Goal: Task Accomplishment & Management: Manage account settings

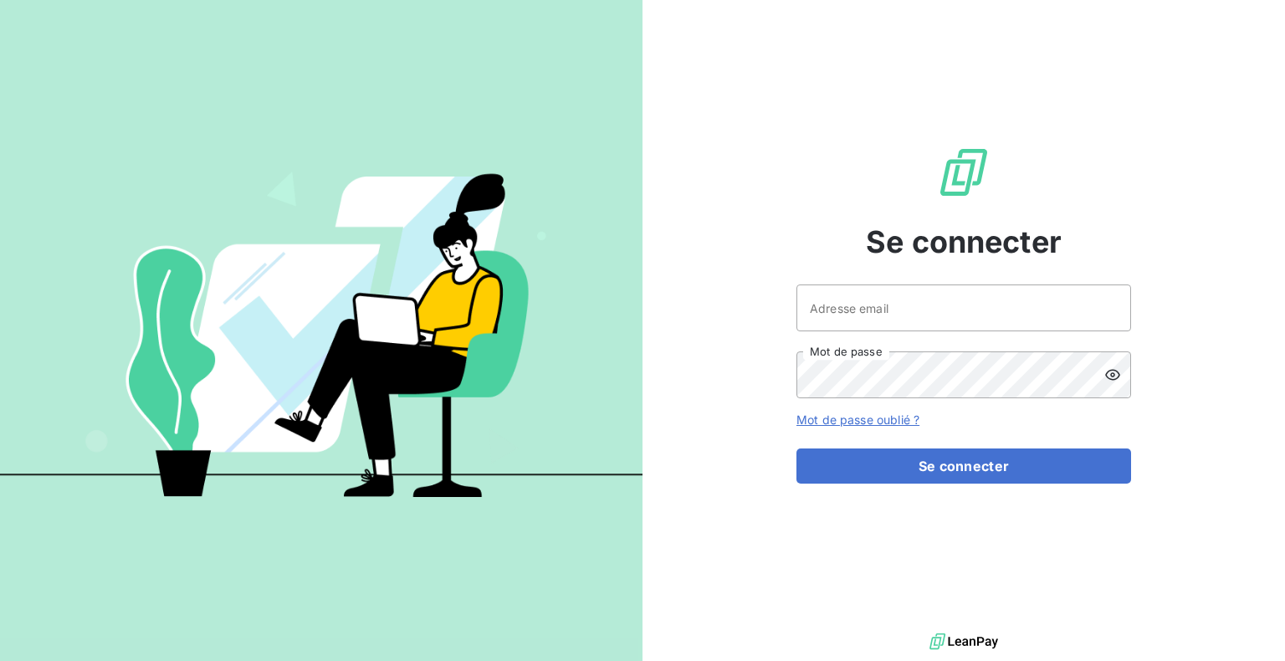
type input "[PERSON_NAME][EMAIL_ADDRESS][DOMAIN_NAME]"
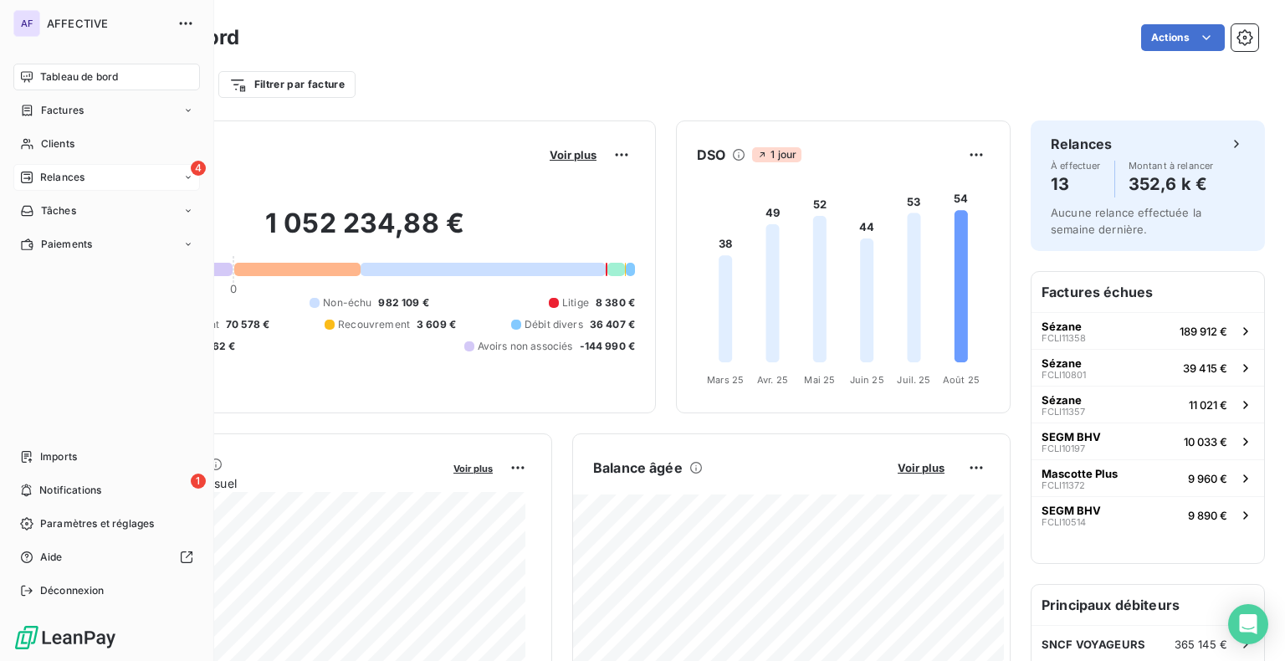
click at [64, 177] on span "Relances" at bounding box center [62, 177] width 44 height 15
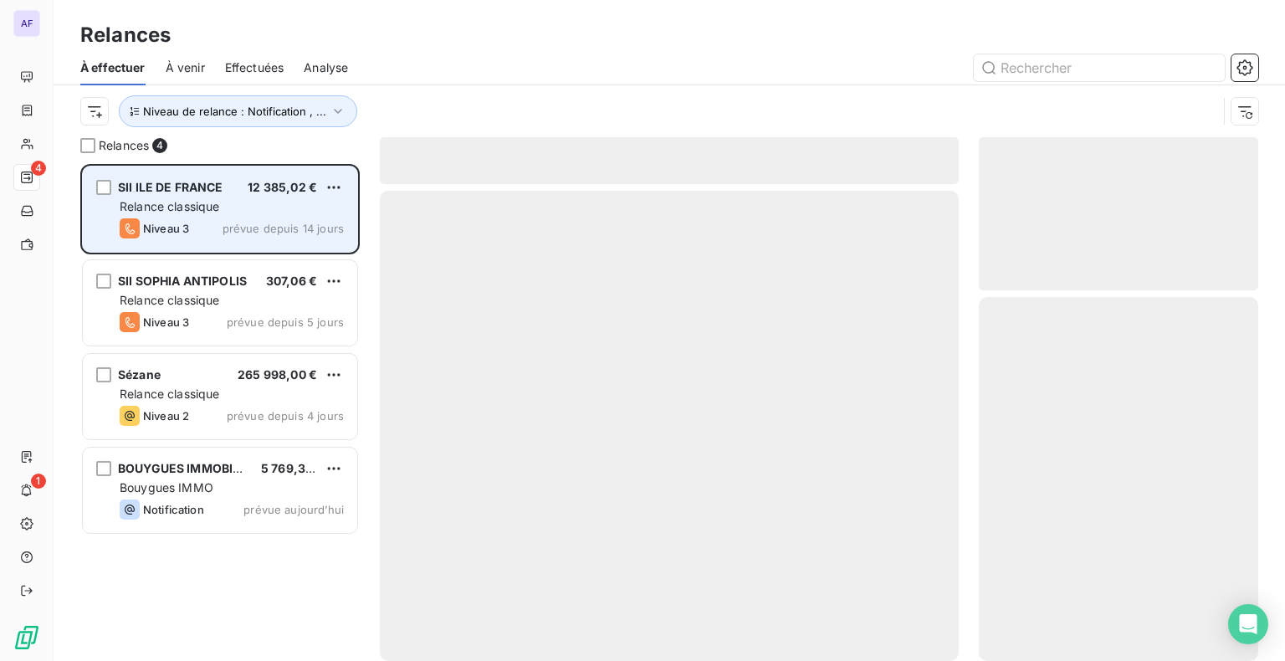
scroll to position [484, 266]
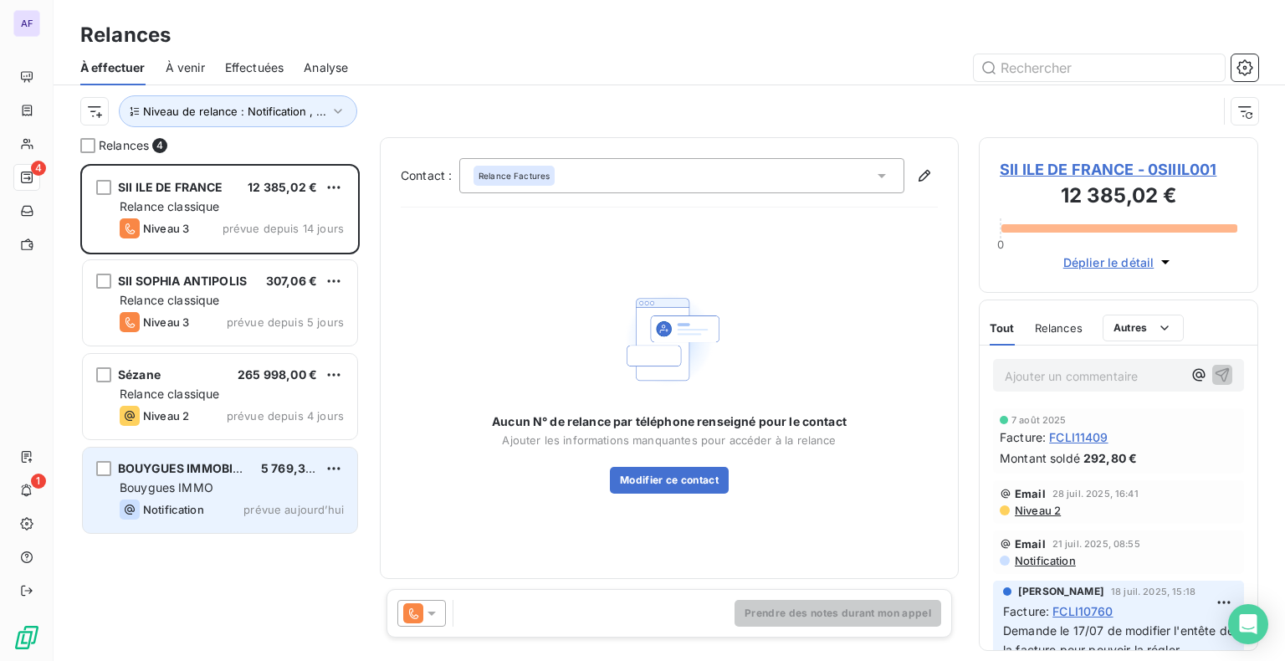
click at [227, 495] on div "Bouygues IMMO" at bounding box center [232, 487] width 224 height 17
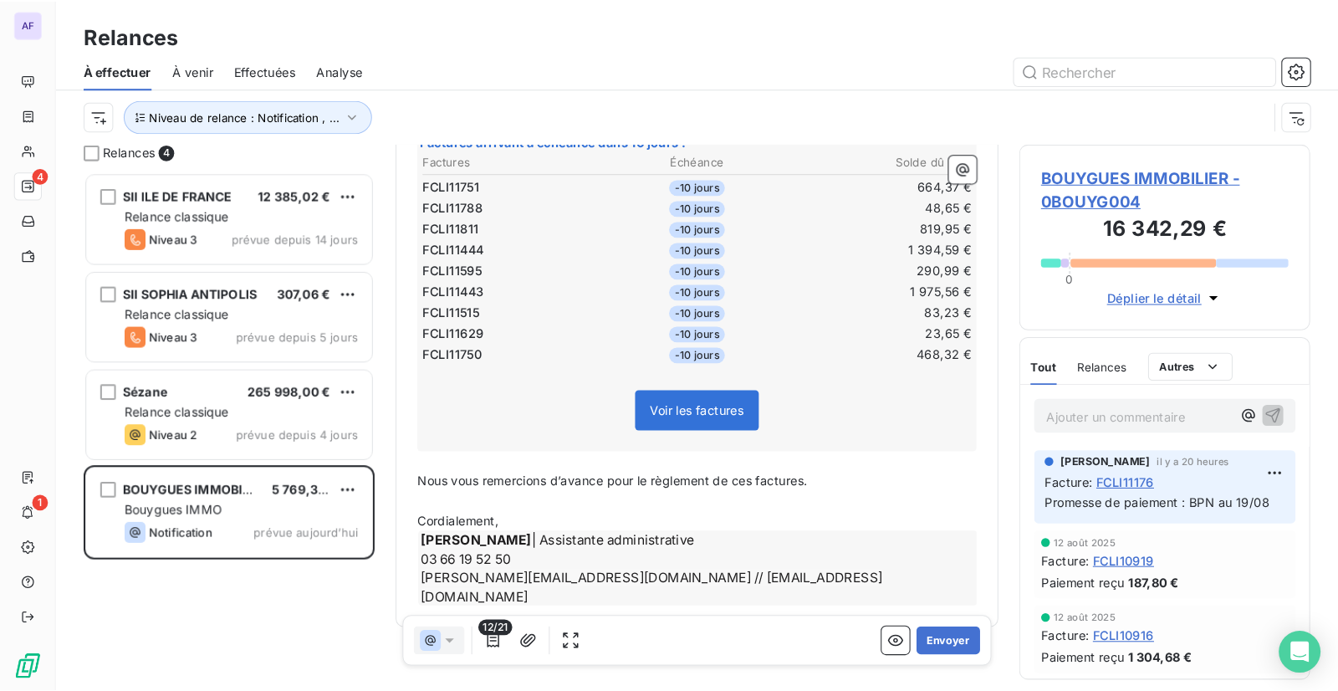
scroll to position [297, 0]
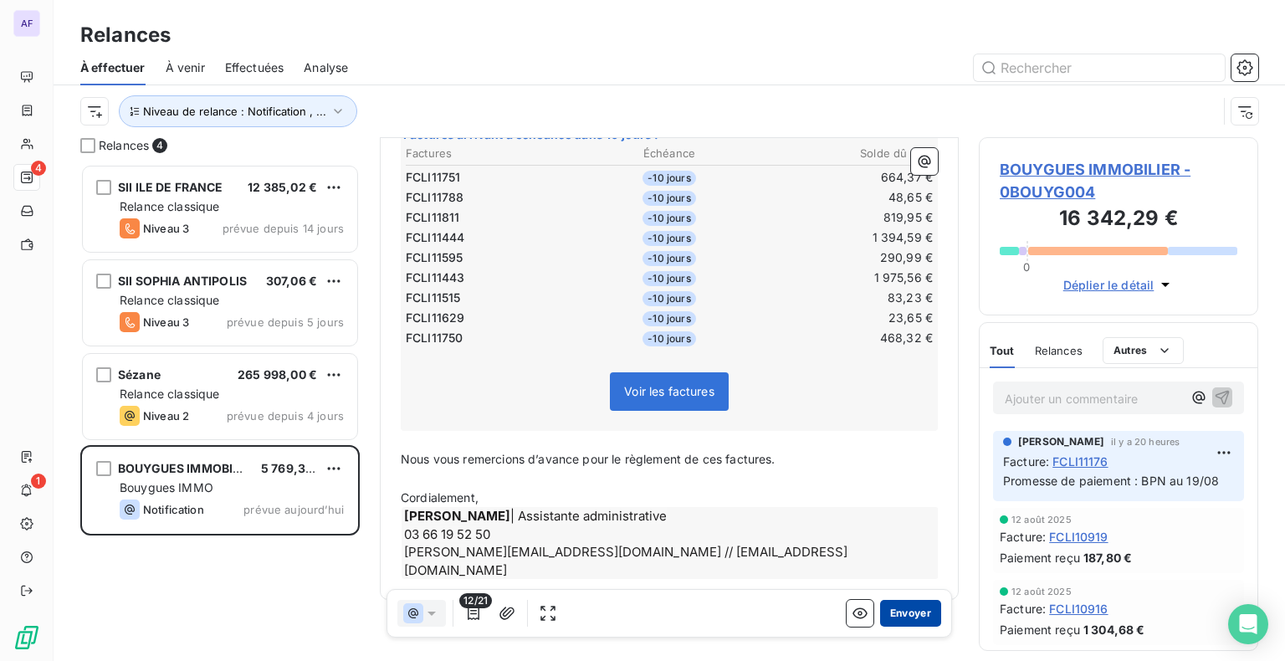
click at [902, 615] on button "Envoyer" at bounding box center [910, 613] width 61 height 27
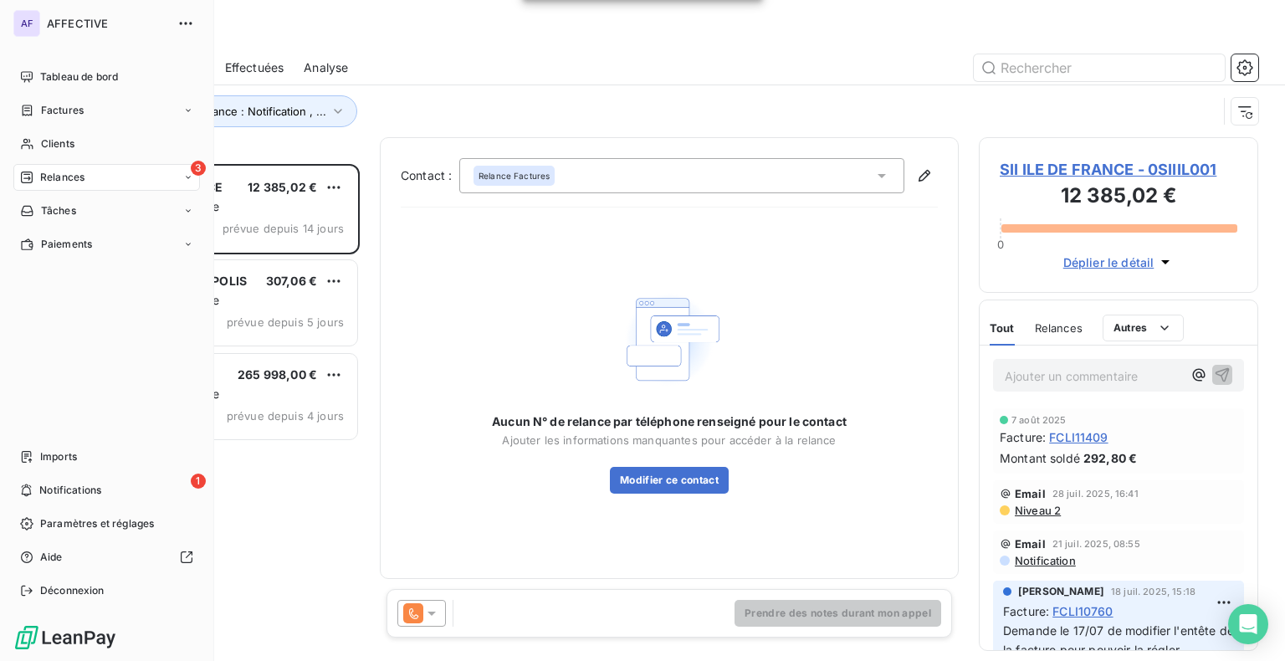
click at [29, 175] on icon at bounding box center [26, 177] width 13 height 13
click at [71, 82] on span "Tableau de bord" at bounding box center [79, 76] width 78 height 15
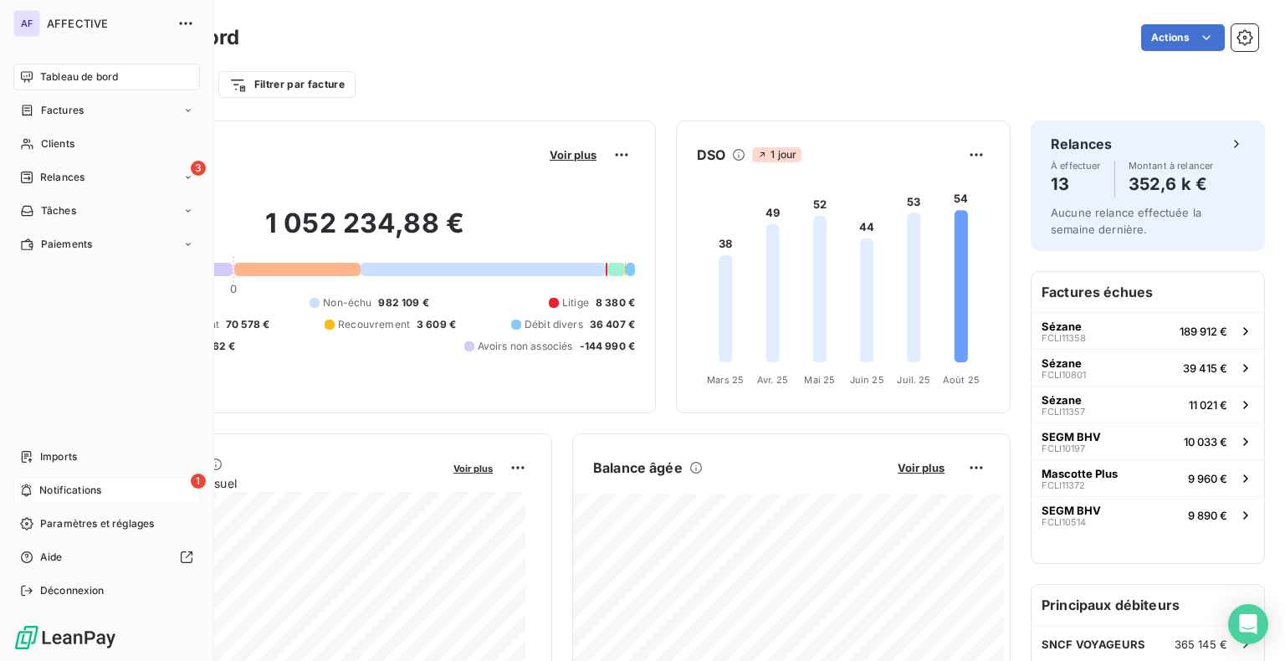
click at [85, 487] on span "Notifications" at bounding box center [70, 490] width 62 height 15
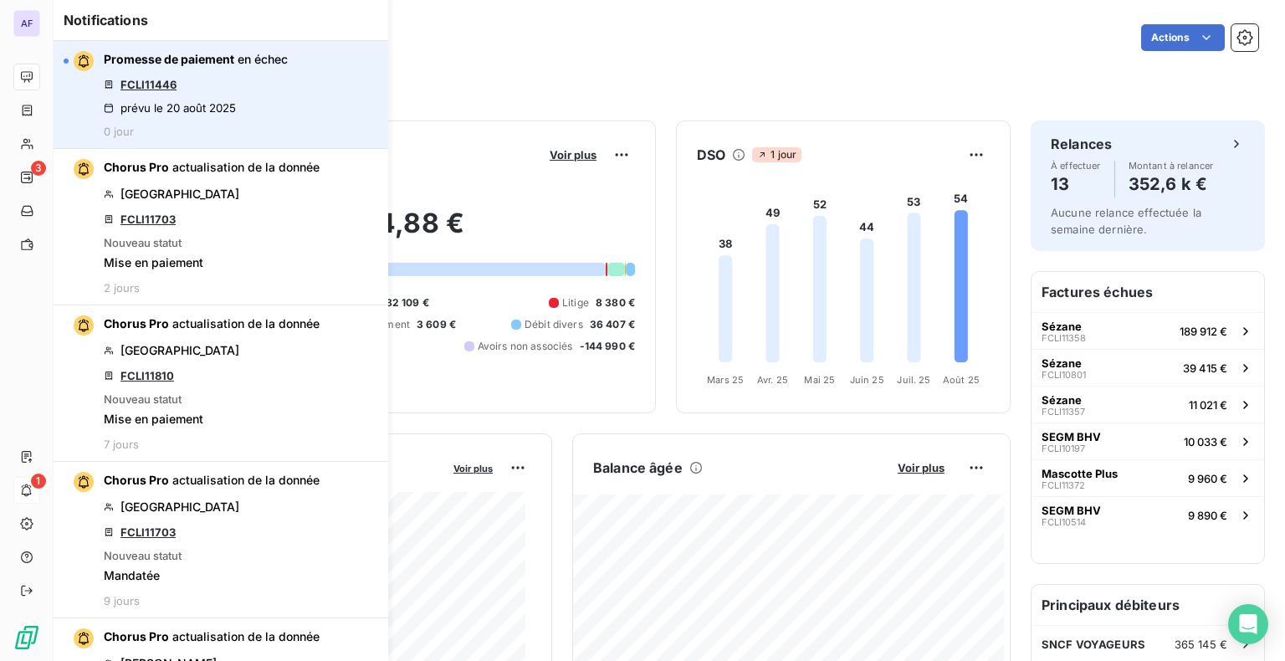
click at [151, 88] on link "FCLI11446" at bounding box center [148, 84] width 56 height 13
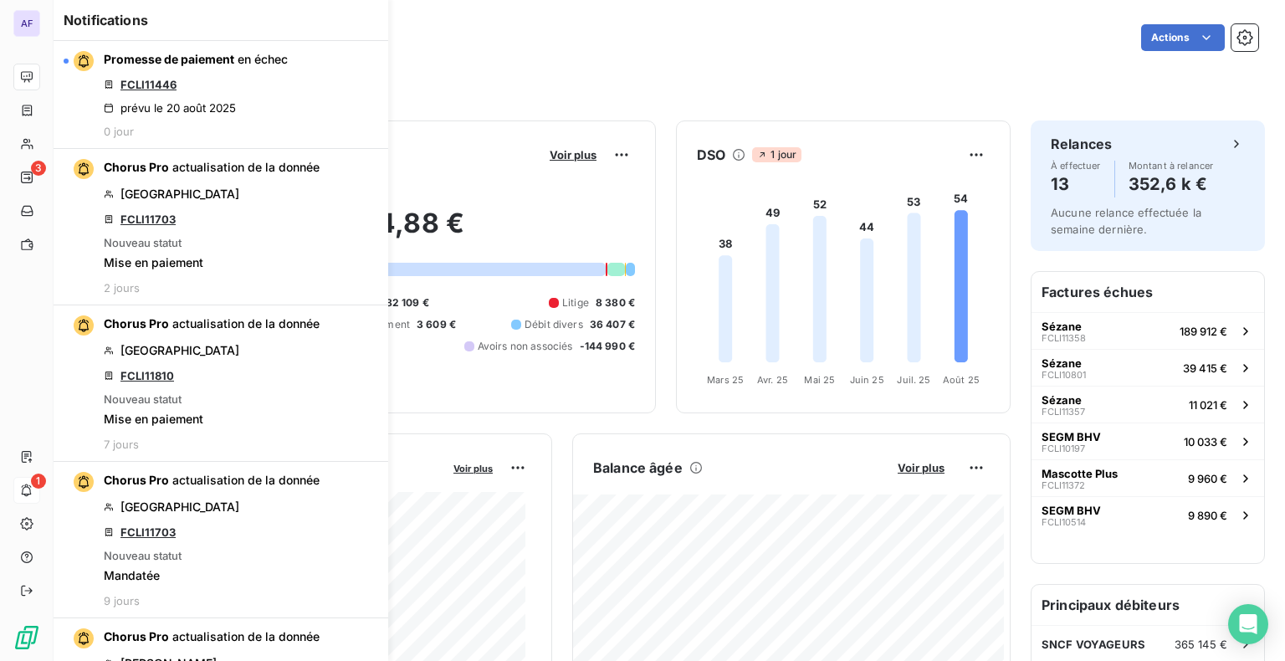
drag, startPoint x: 628, startPoint y: 83, endPoint x: 595, endPoint y: 86, distance: 32.8
click at [628, 83] on div "Filtrer par client Filtrer par facture" at bounding box center [668, 85] width 1177 height 32
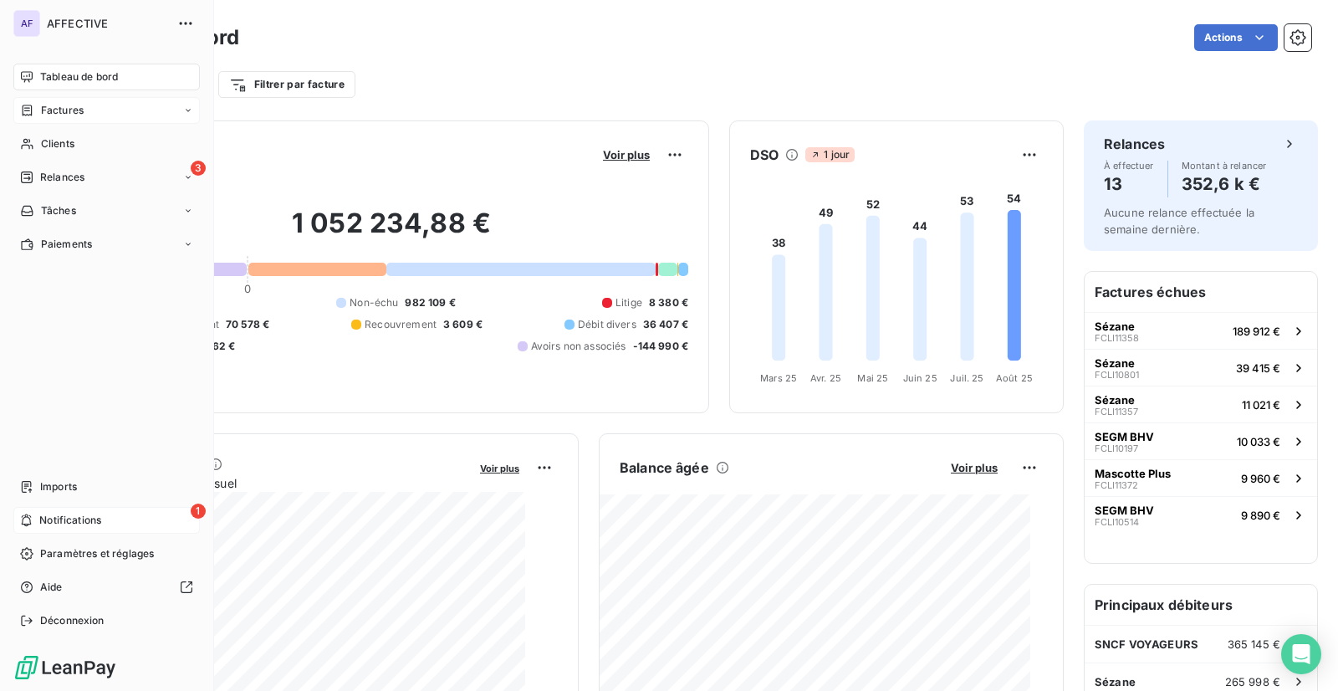
click at [48, 115] on span "Factures" at bounding box center [62, 110] width 43 height 15
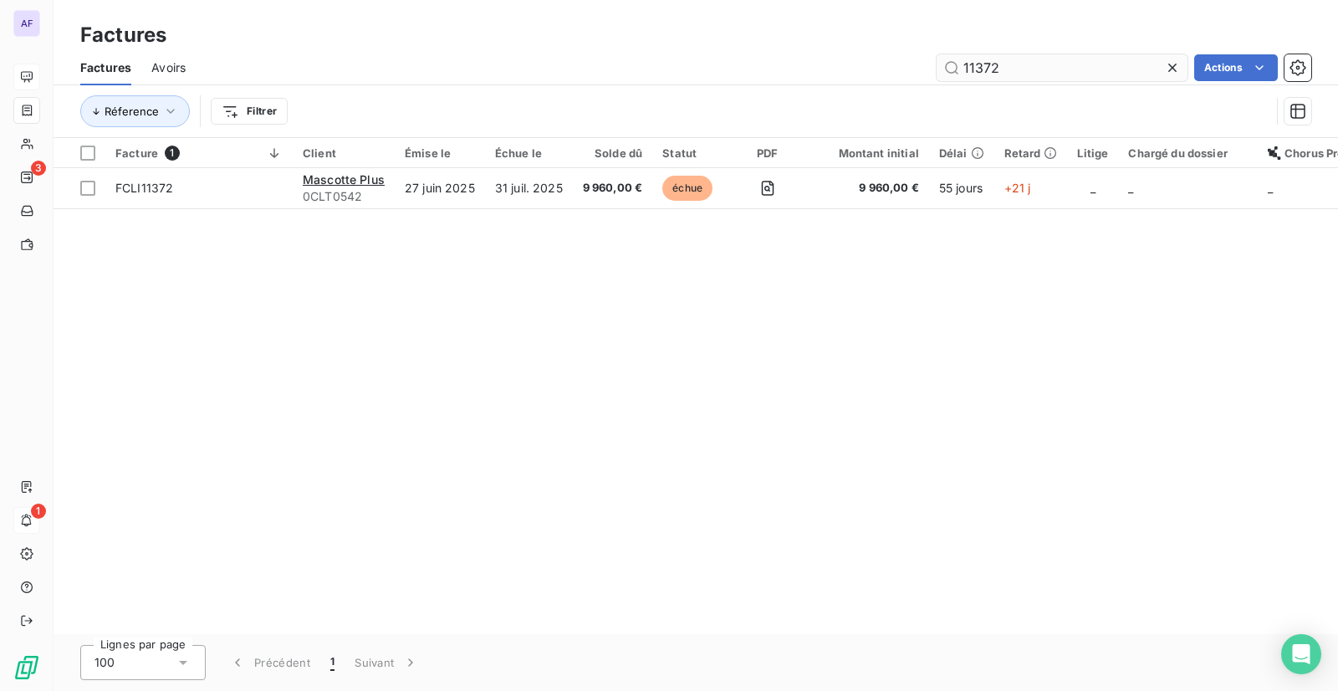
drag, startPoint x: 1001, startPoint y: 67, endPoint x: 960, endPoint y: 69, distance: 41.1
click at [960, 69] on input "11372" at bounding box center [1062, 67] width 251 height 27
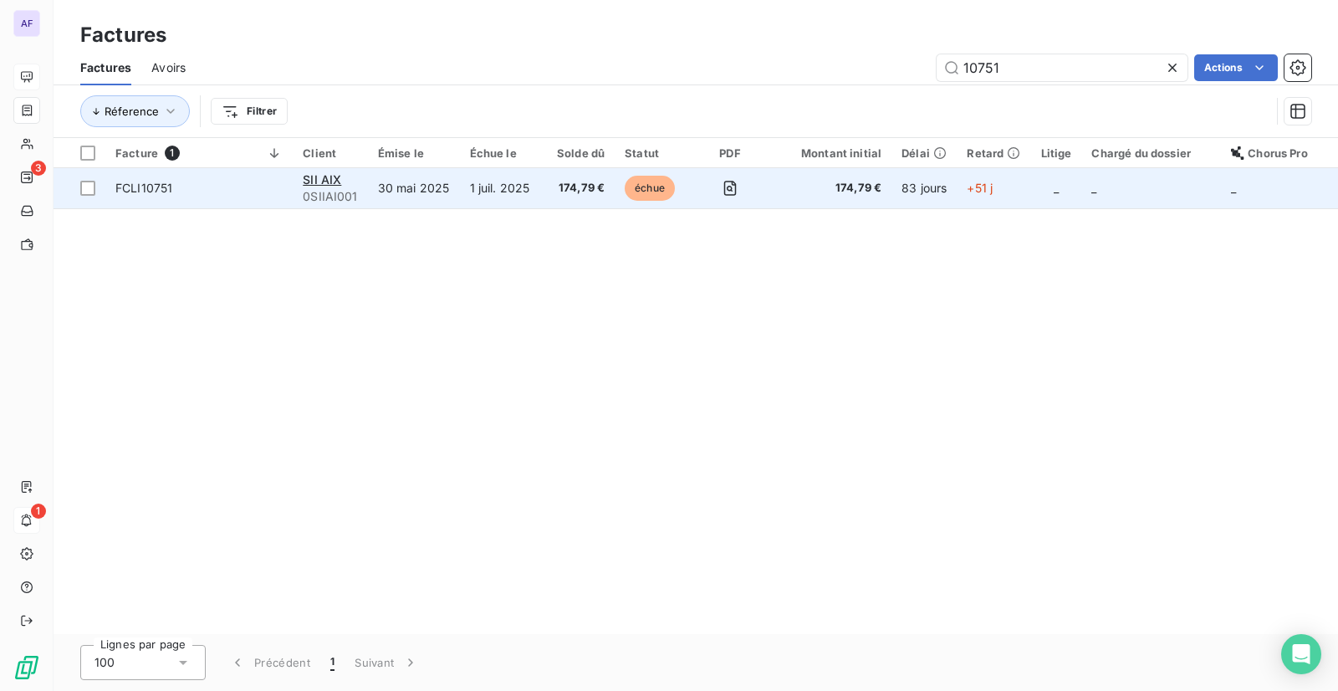
type input "10751"
click at [777, 194] on td "174,79 €" at bounding box center [831, 188] width 120 height 40
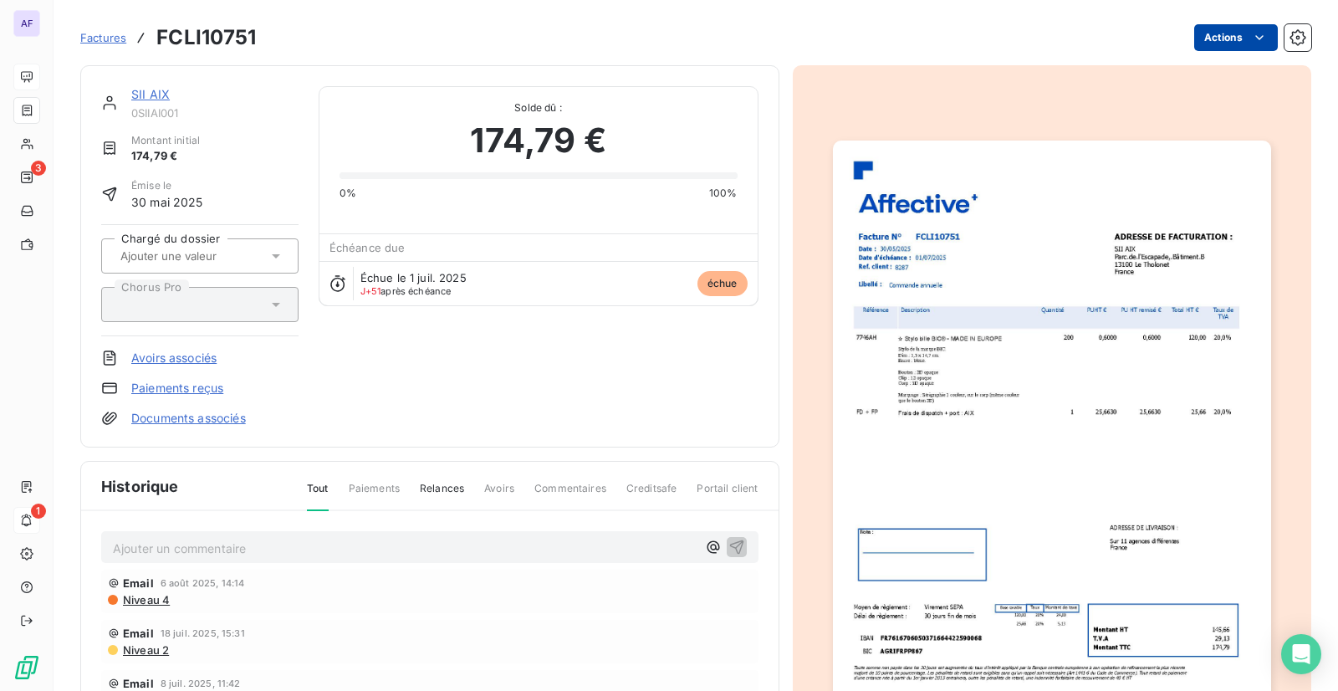
click at [1234, 31] on html "AF 3 1 Factures FCLI10751 Actions SII AIX 0SIIAI001 Montant initial 174,79 € Ém…" at bounding box center [669, 345] width 1338 height 691
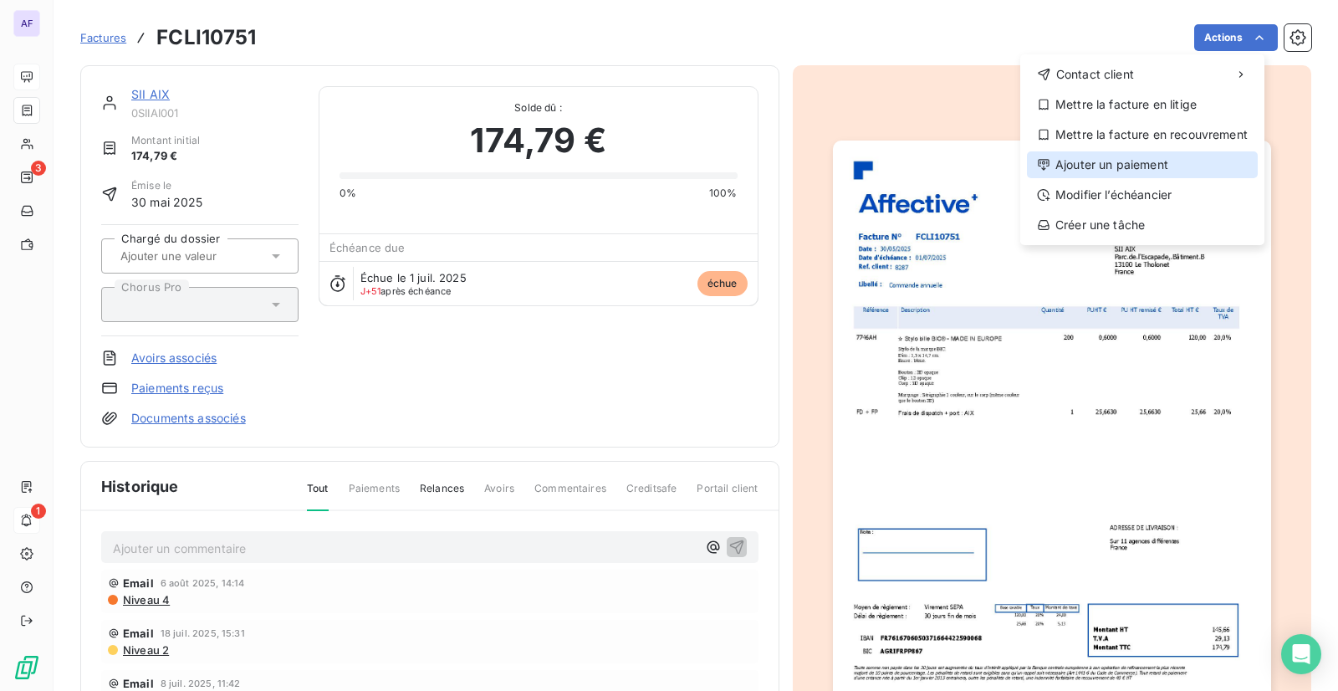
click at [1162, 161] on div "Ajouter un paiement" at bounding box center [1142, 164] width 231 height 27
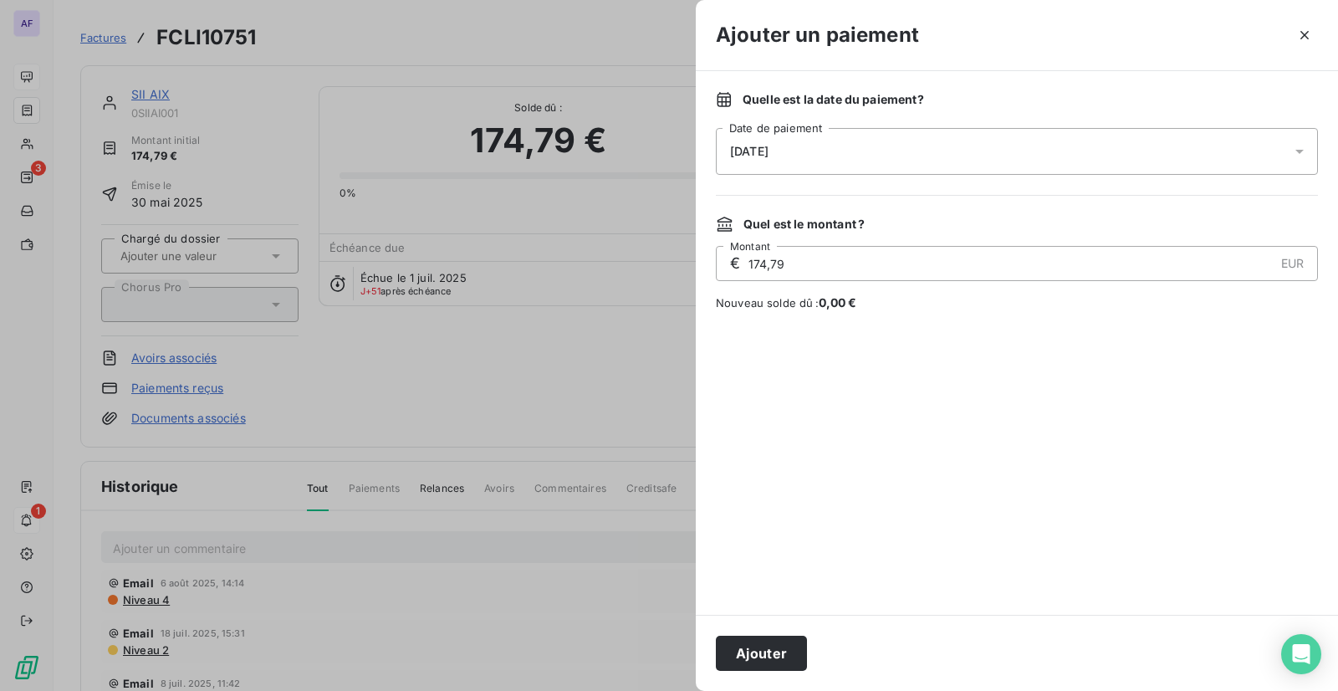
click at [836, 159] on div "[DATE]" at bounding box center [1017, 151] width 602 height 47
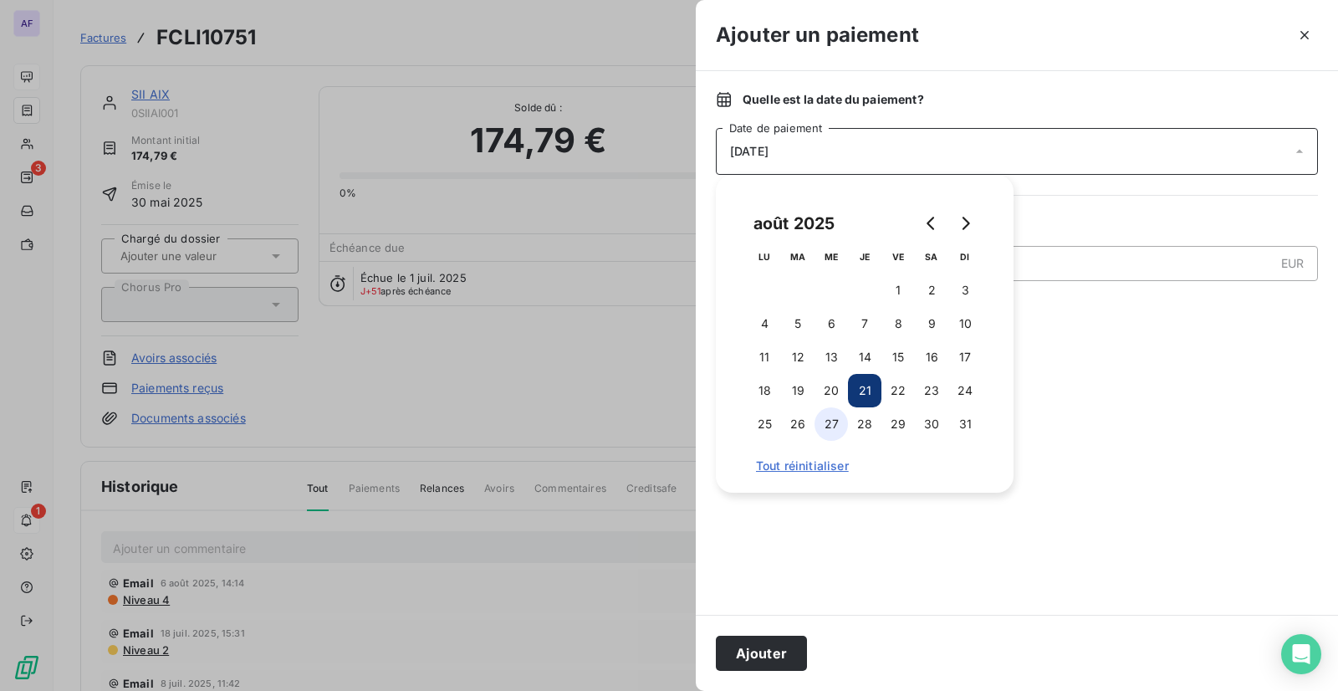
click at [833, 414] on button "27" at bounding box center [831, 423] width 33 height 33
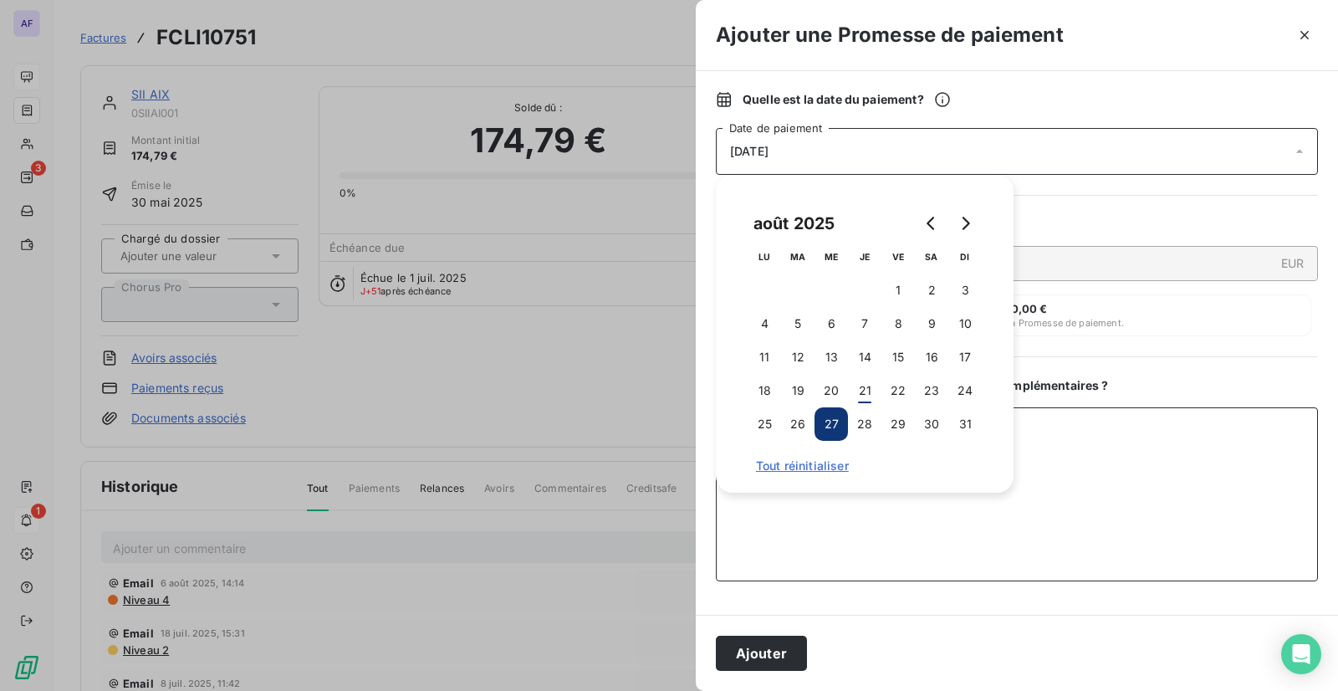
click at [1179, 437] on textarea "Ajouter un commentaire ( facultatif )" at bounding box center [1017, 494] width 602 height 174
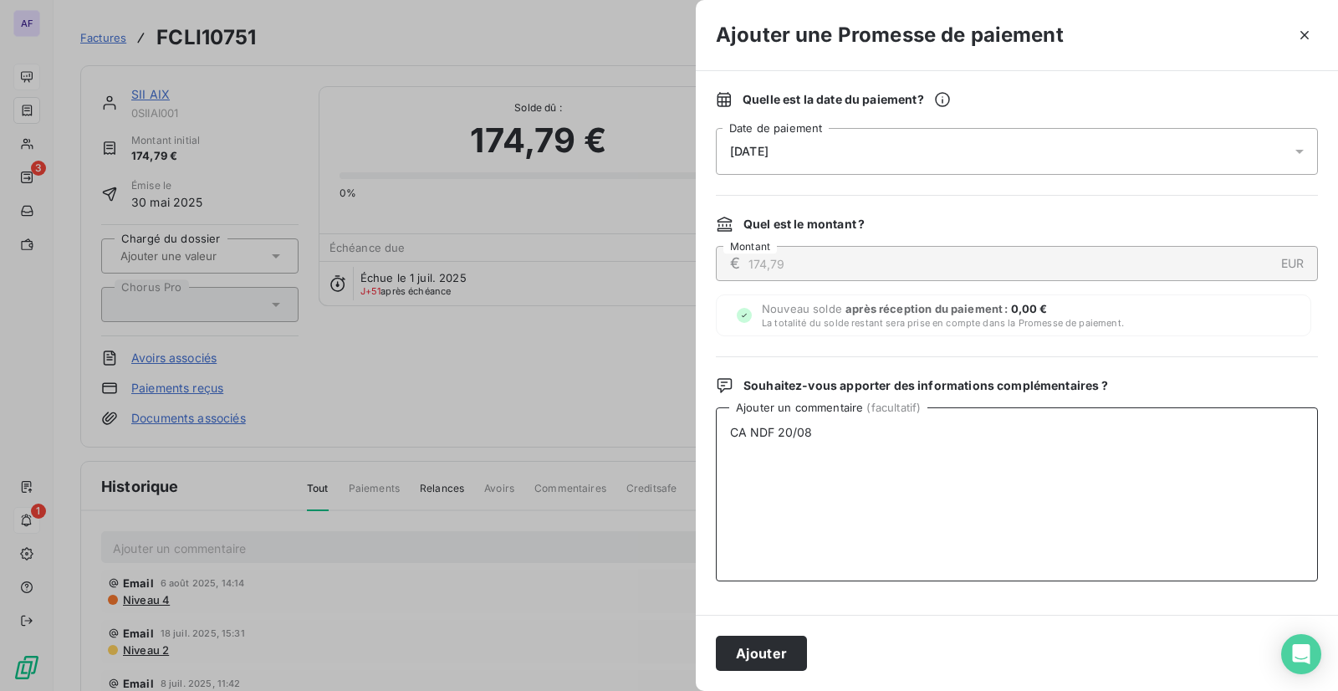
drag, startPoint x: 812, startPoint y: 428, endPoint x: 727, endPoint y: 436, distance: 85.6
click at [727, 436] on textarea "CA NDF 20/08" at bounding box center [1017, 494] width 602 height 174
type textarea "CA NDF 20/08"
click at [771, 655] on button "Ajouter" at bounding box center [761, 653] width 91 height 35
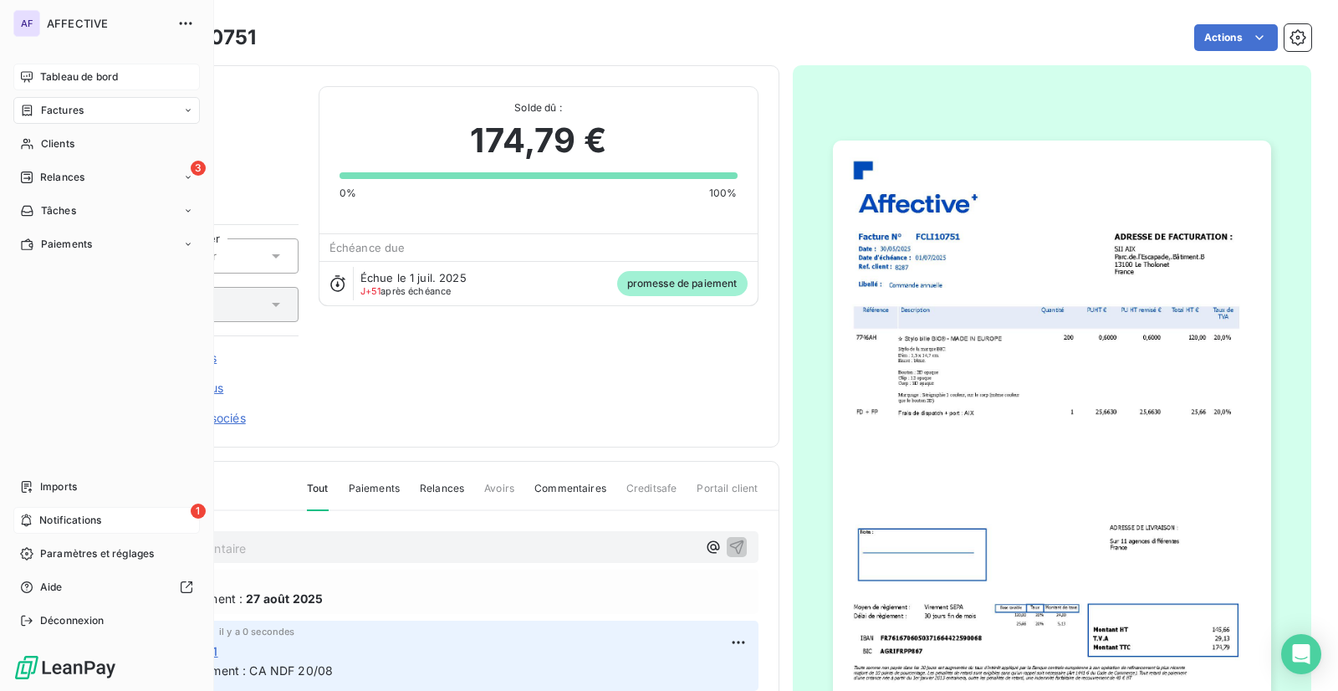
click at [45, 109] on span "Factures" at bounding box center [62, 110] width 43 height 15
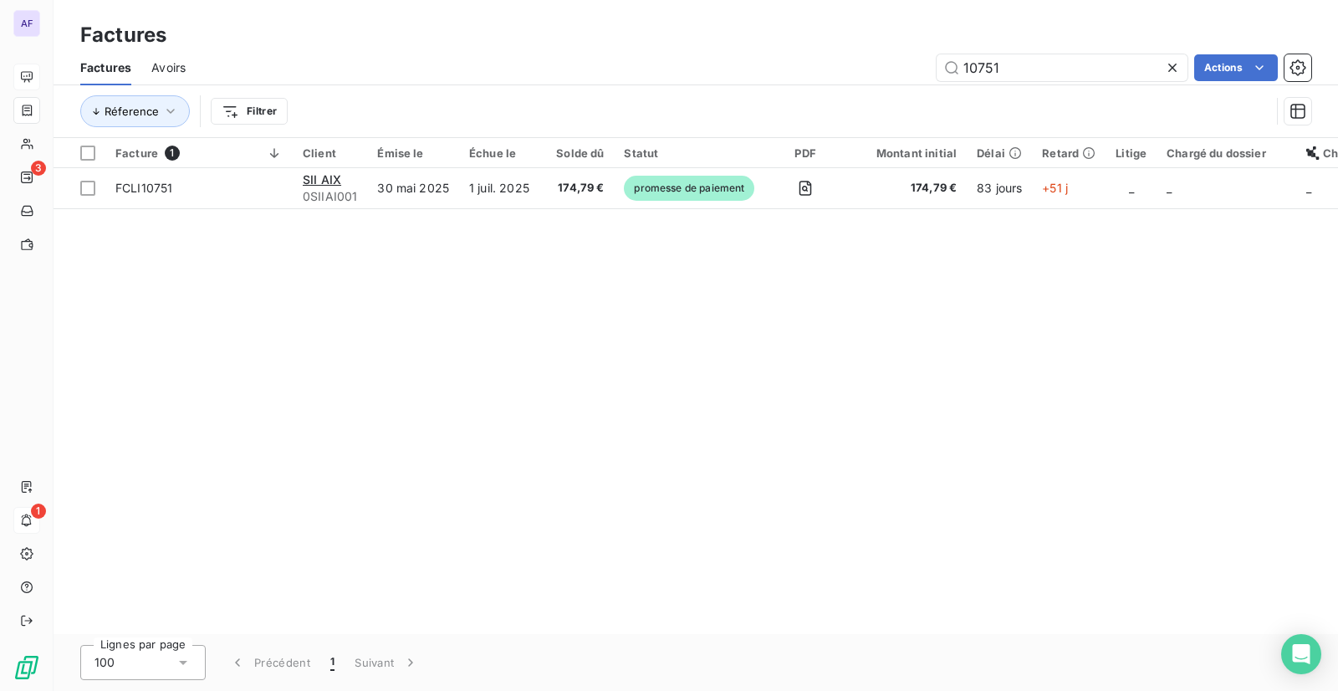
drag, startPoint x: 1035, startPoint y: 61, endPoint x: 896, endPoint y: 64, distance: 139.7
click at [896, 64] on div "10751 Actions" at bounding box center [759, 67] width 1106 height 27
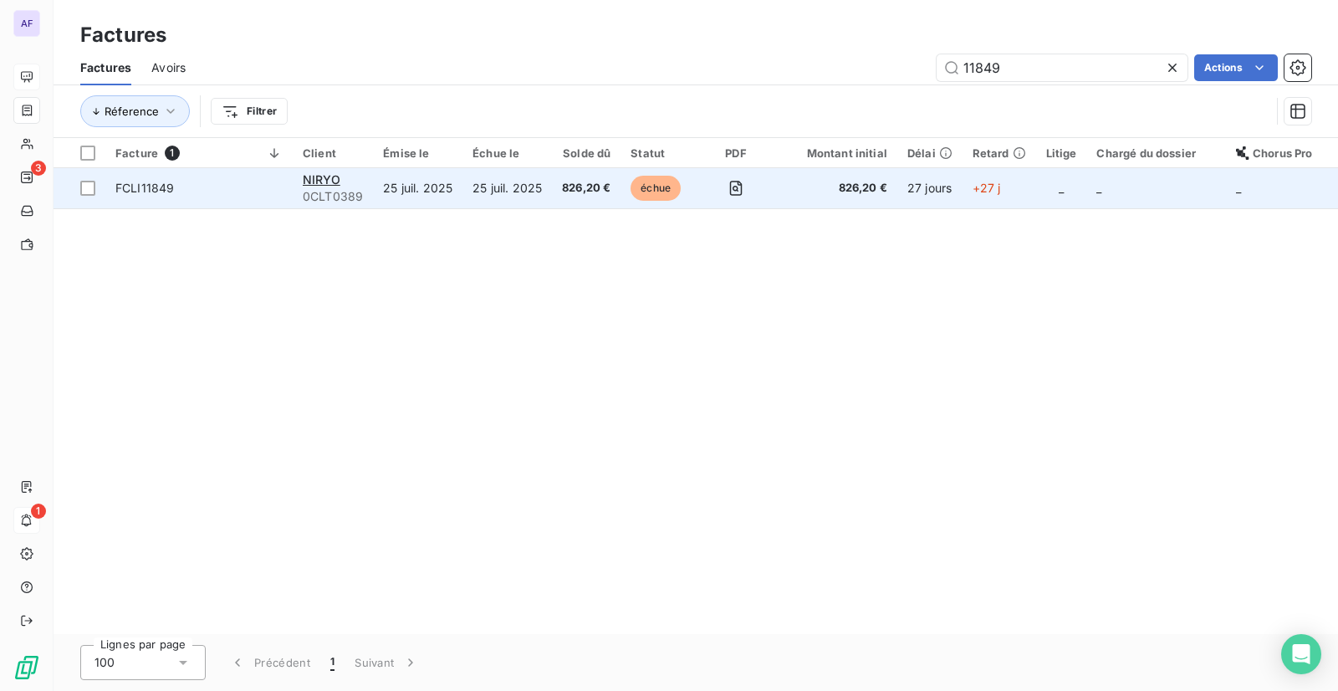
type input "11849"
click at [585, 197] on td "826,20 €" at bounding box center [586, 188] width 69 height 40
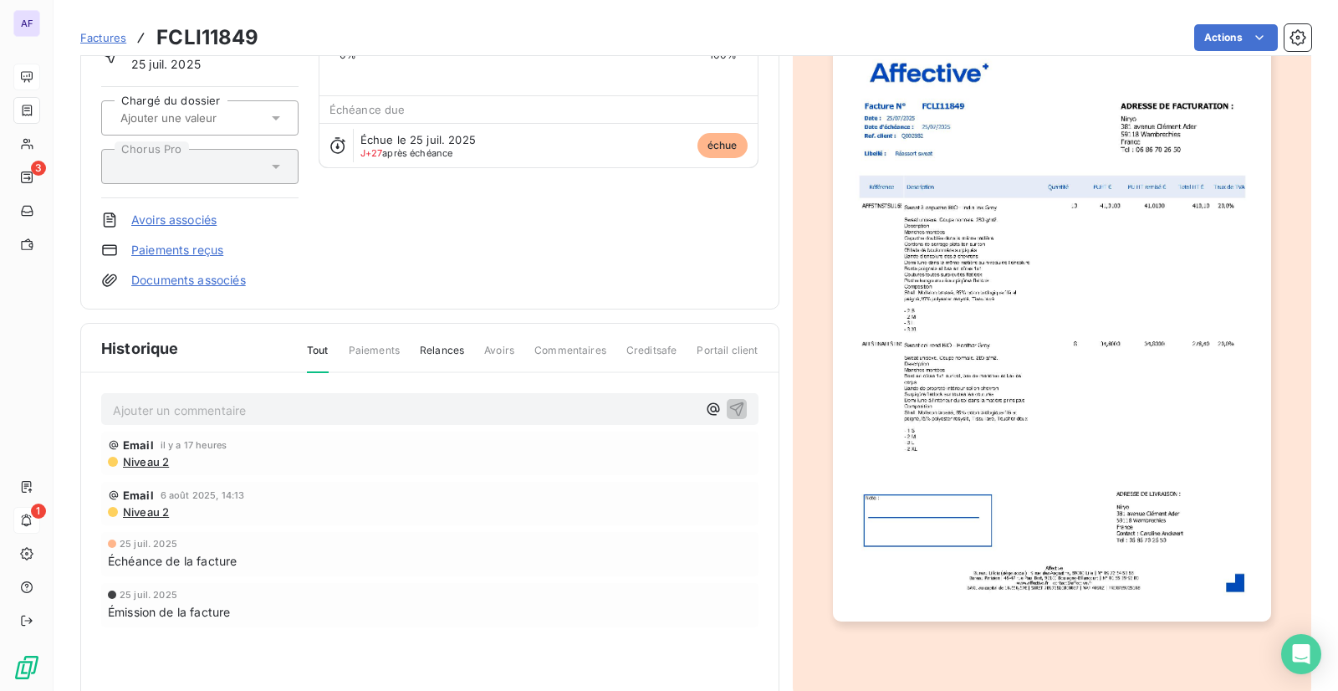
scroll to position [186, 0]
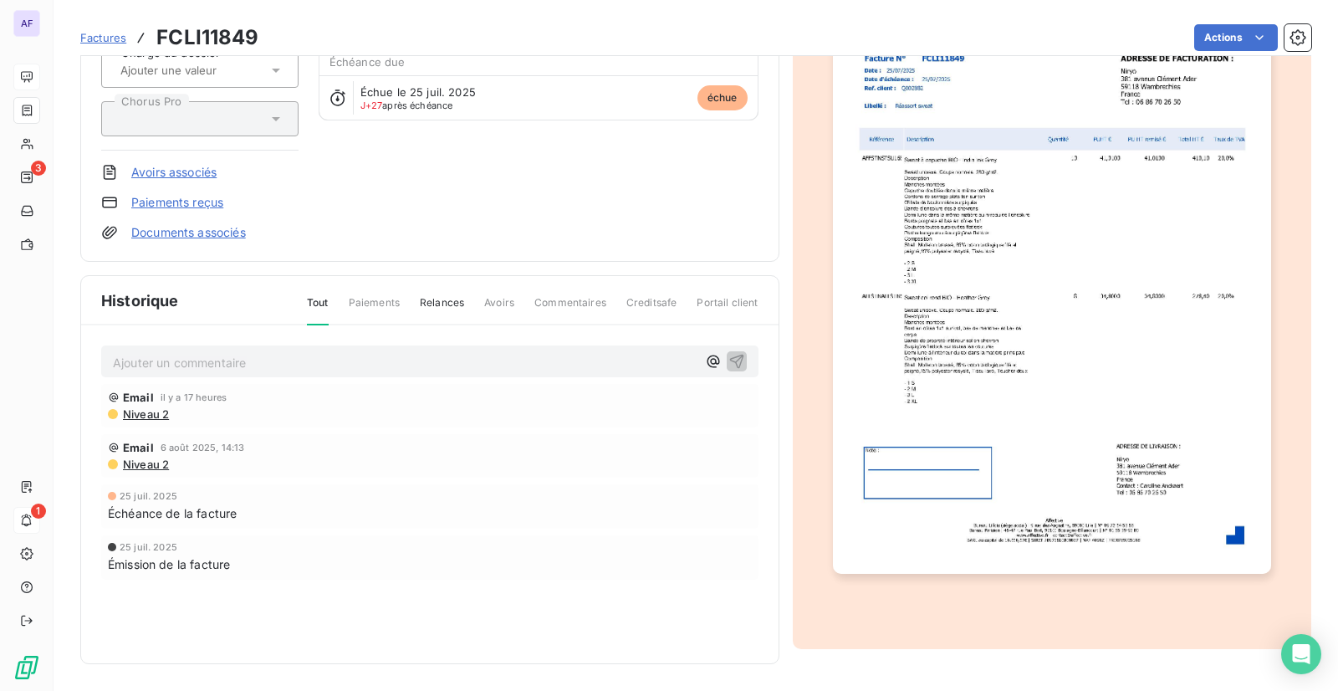
click at [1095, 433] on img "button" at bounding box center [1052, 265] width 438 height 620
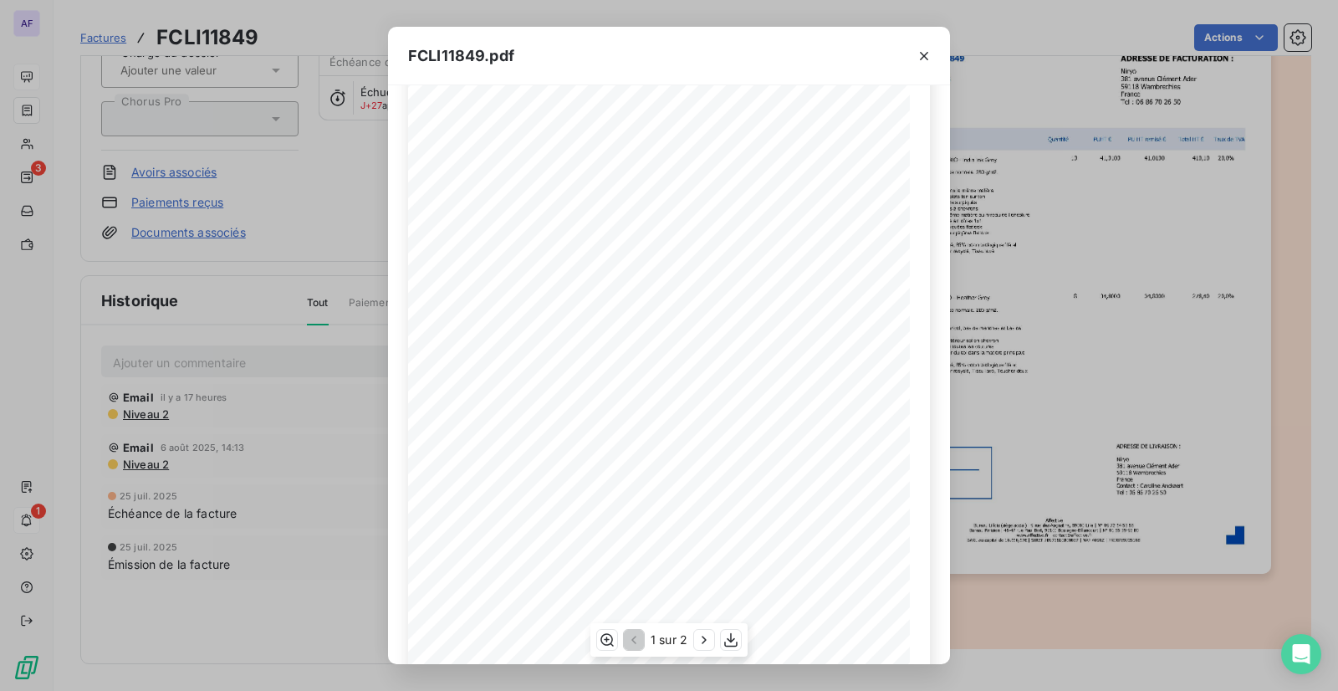
scroll to position [171, 0]
click at [934, 60] on button "button" at bounding box center [924, 56] width 27 height 27
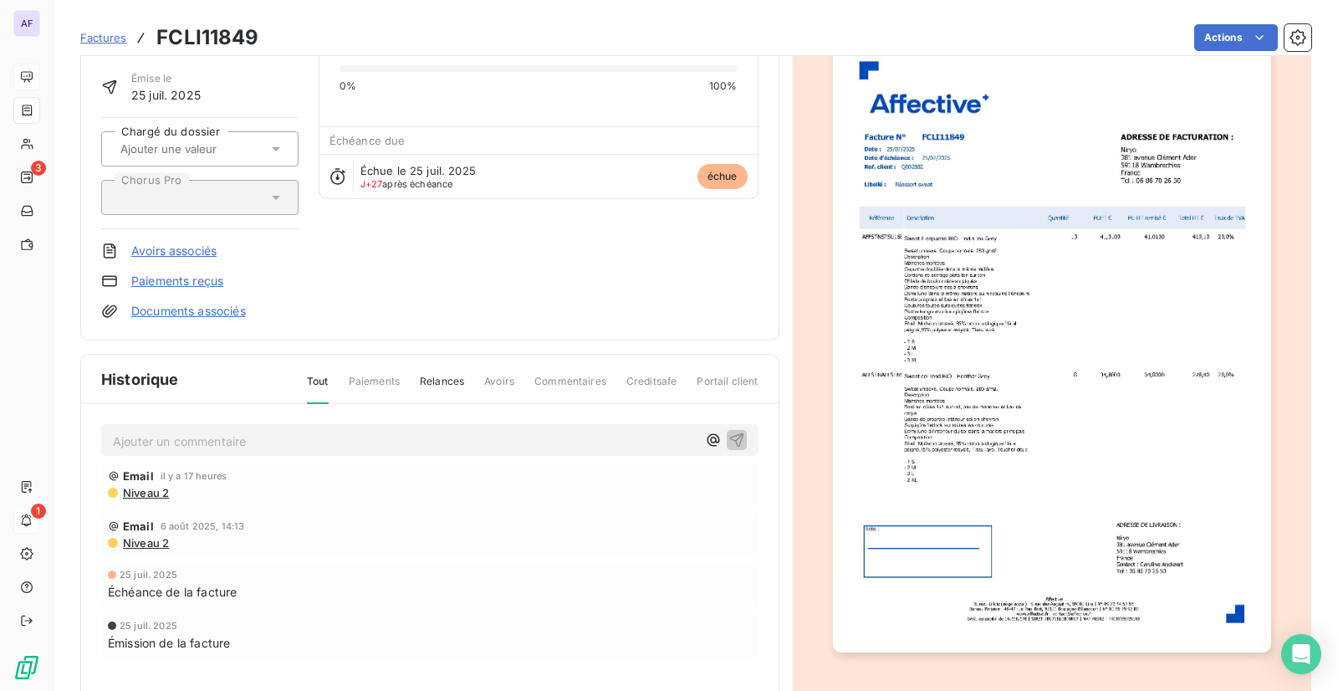
scroll to position [0, 0]
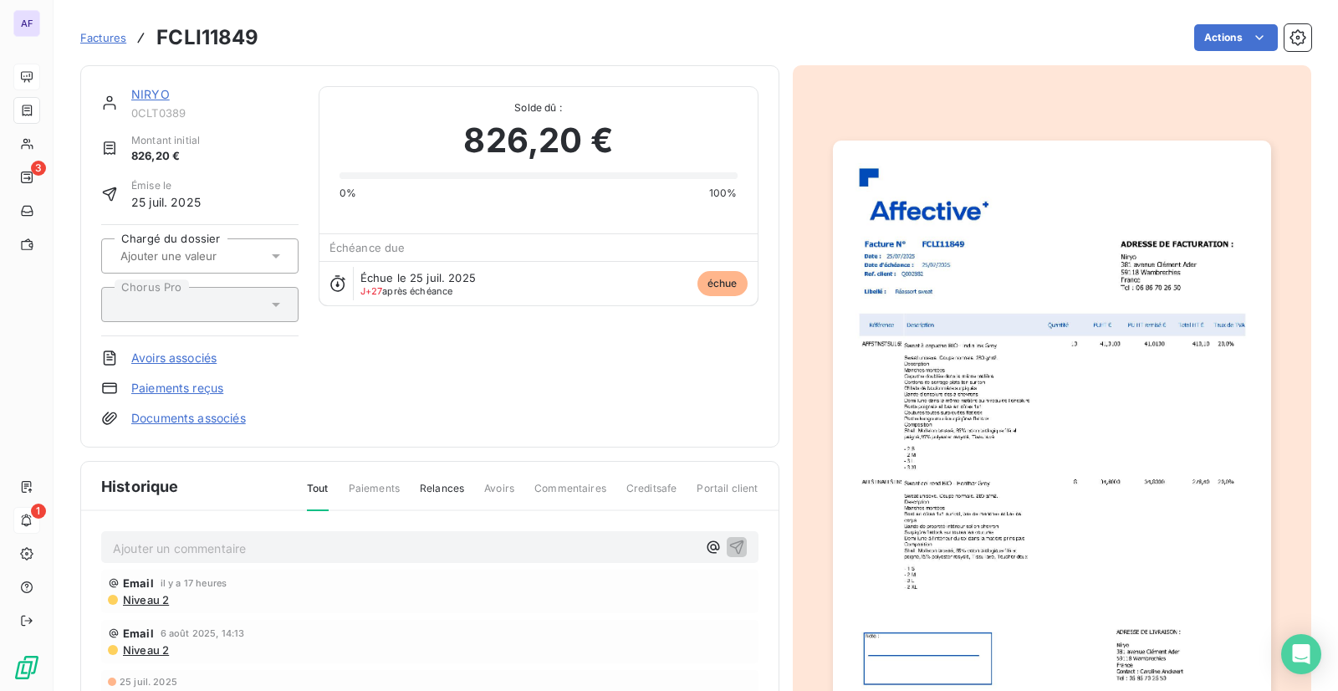
click at [101, 33] on span "Factures" at bounding box center [103, 37] width 46 height 13
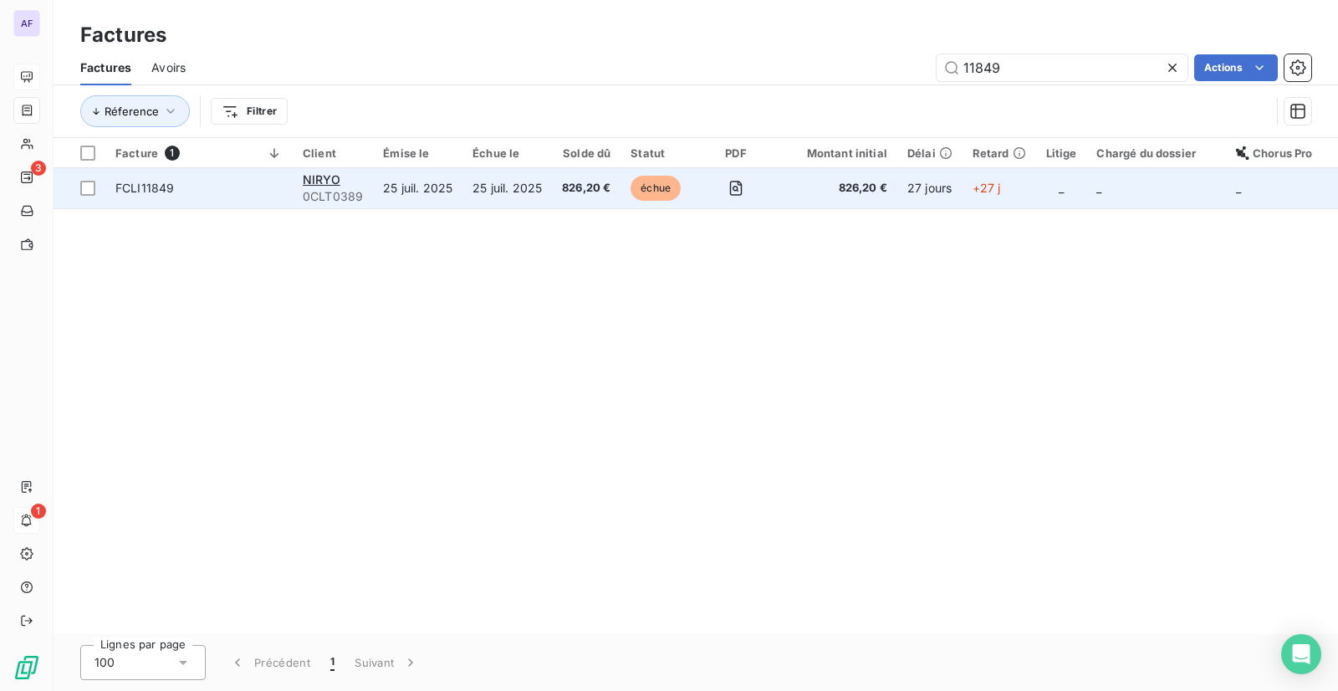
click at [993, 189] on span "+27 j" at bounding box center [987, 188] width 28 height 14
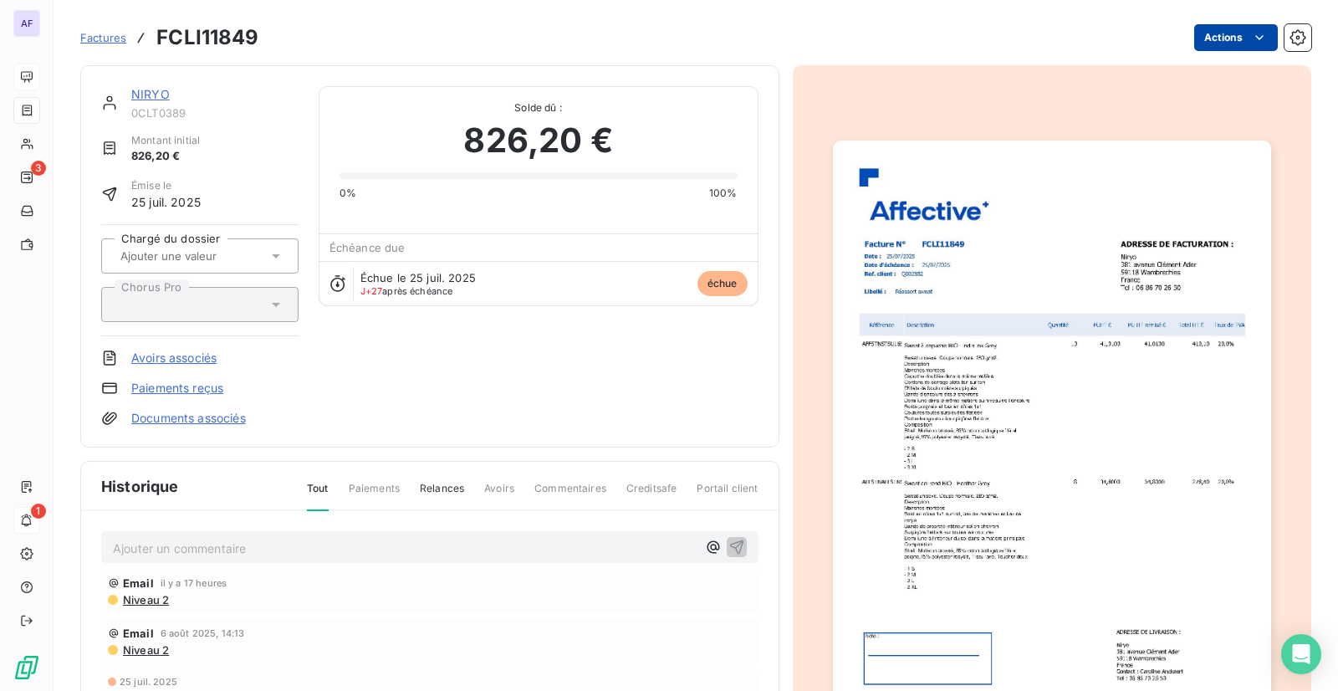
click at [1256, 37] on html "AF 3 1 Factures FCLI11849 Actions NIRYO 0CLT0389 Montant initial 826,20 € Émise…" at bounding box center [669, 345] width 1338 height 691
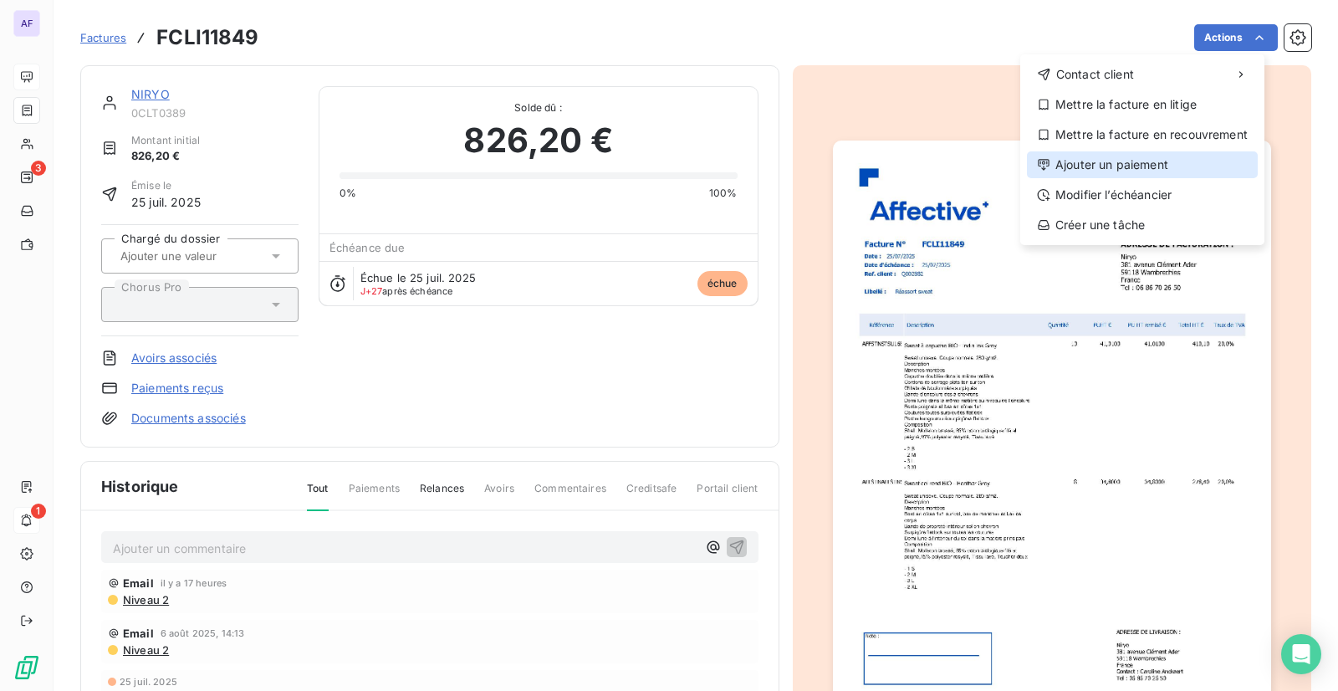
click at [1188, 172] on div "Ajouter un paiement" at bounding box center [1142, 164] width 231 height 27
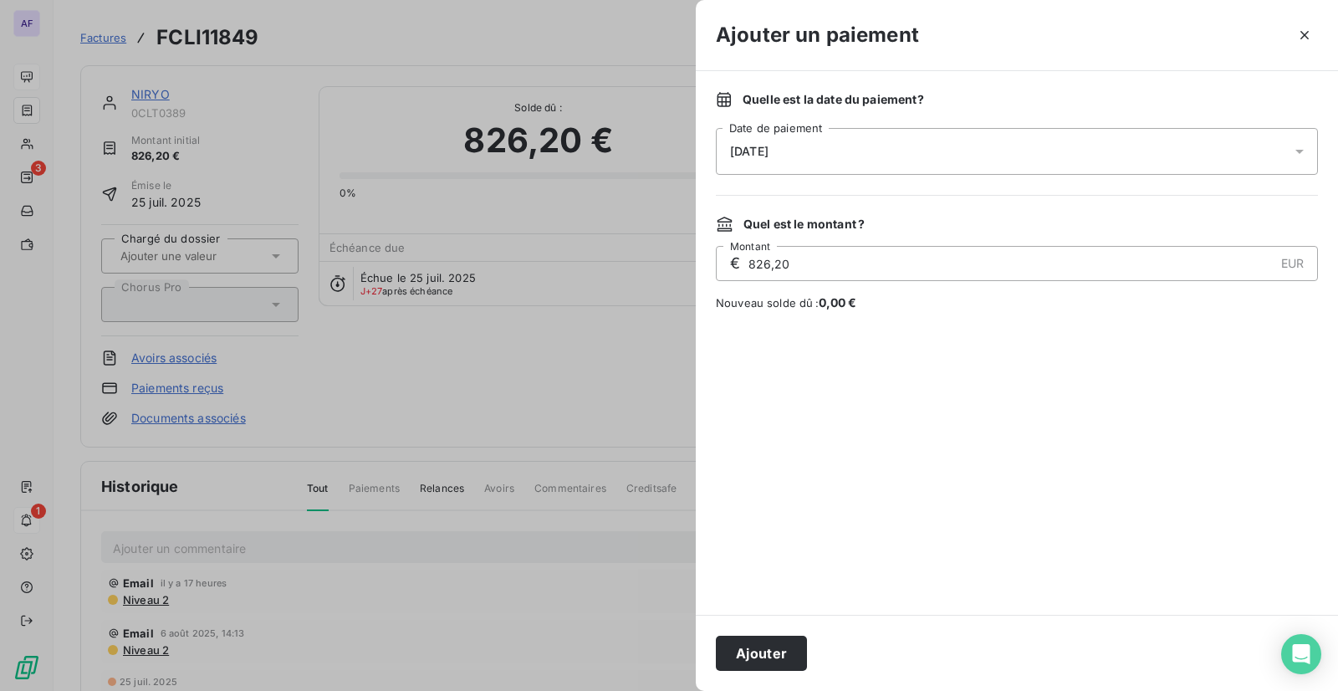
click at [863, 151] on div "[DATE]" at bounding box center [1017, 151] width 602 height 47
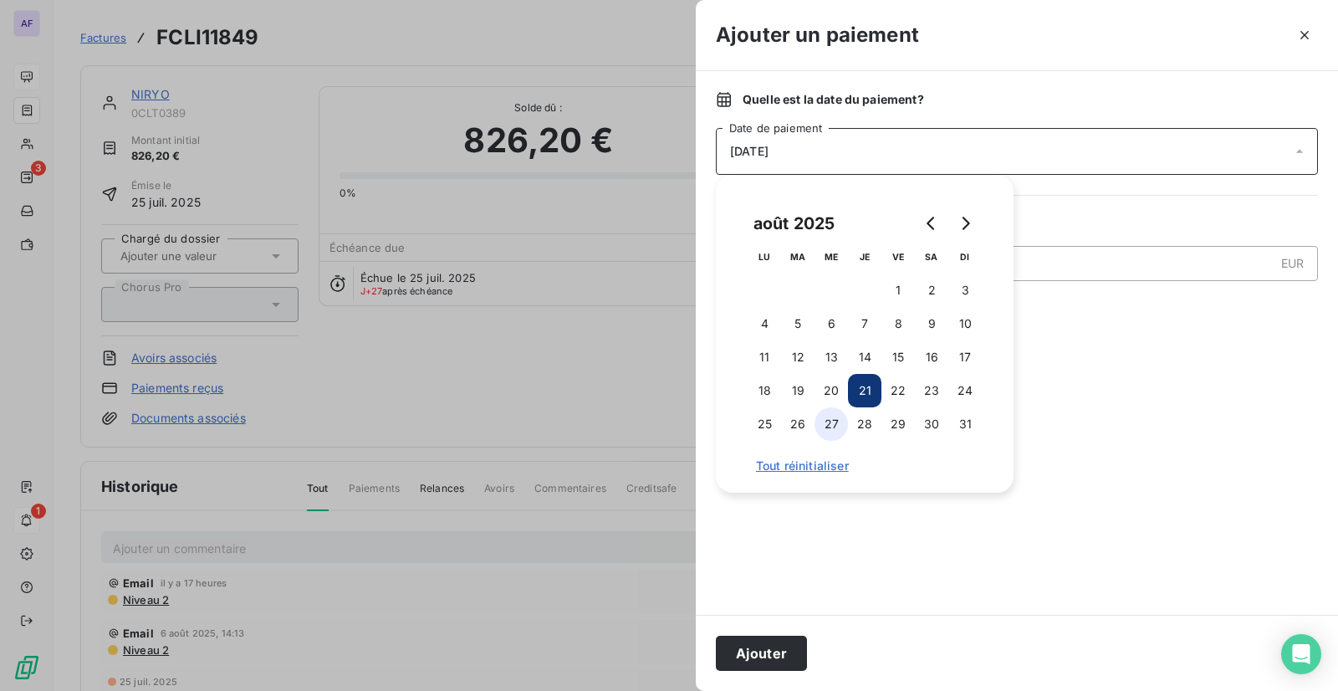
click at [836, 425] on button "27" at bounding box center [831, 423] width 33 height 33
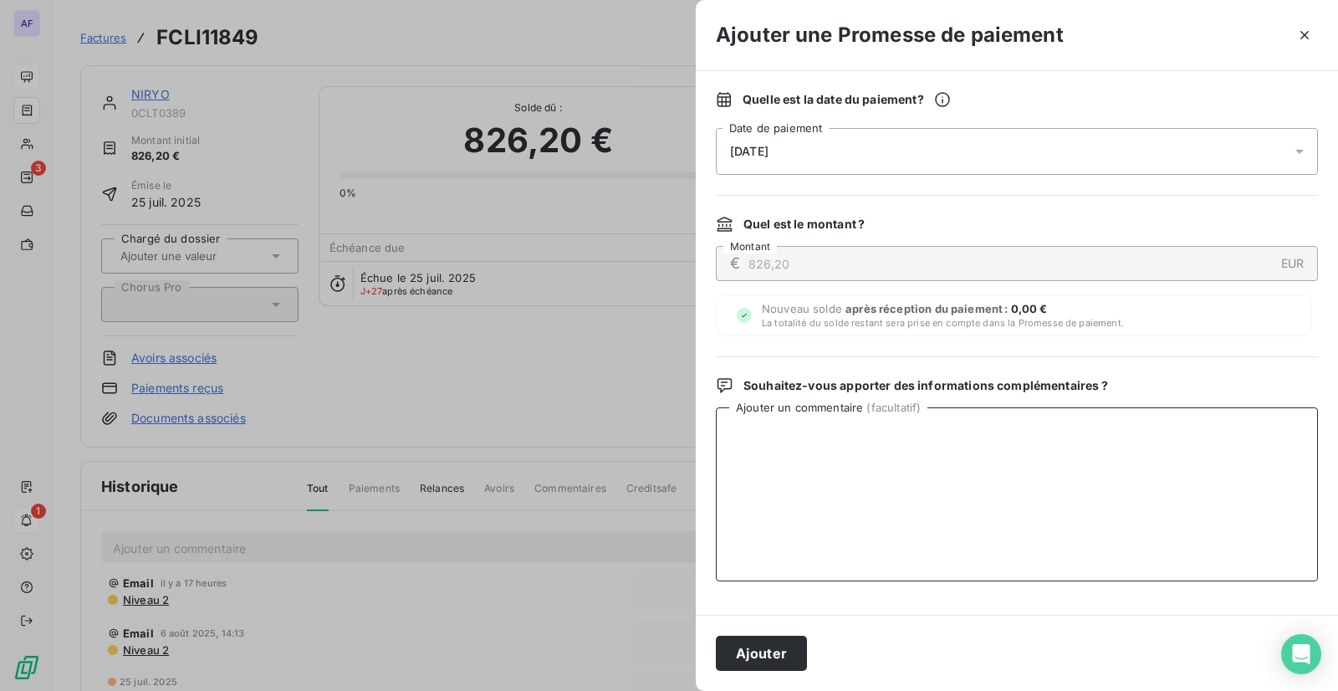
click at [1071, 447] on textarea "Ajouter un commentaire ( facultatif )" at bounding box center [1017, 494] width 602 height 174
paste textarea "CA NDF 20/08"
type textarea "CA NDF 20/08"
click at [790, 660] on button "Ajouter" at bounding box center [761, 653] width 91 height 35
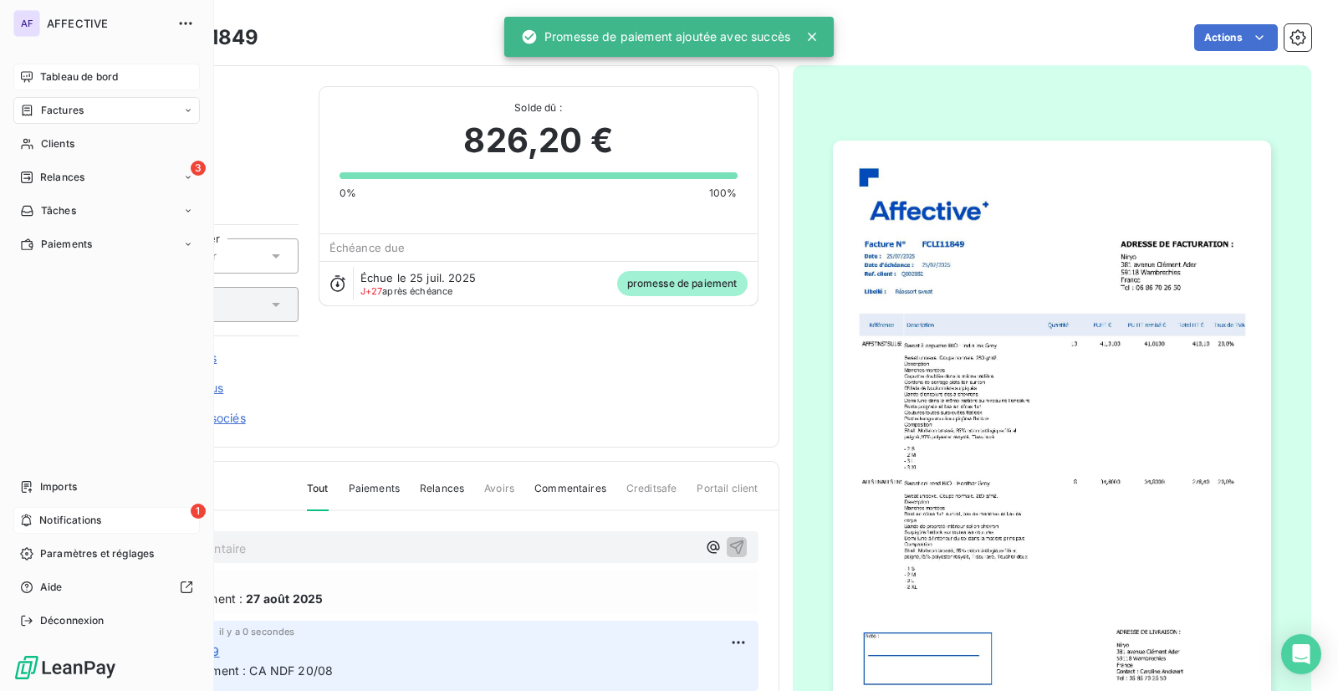
click at [92, 113] on div "Factures" at bounding box center [106, 110] width 186 height 27
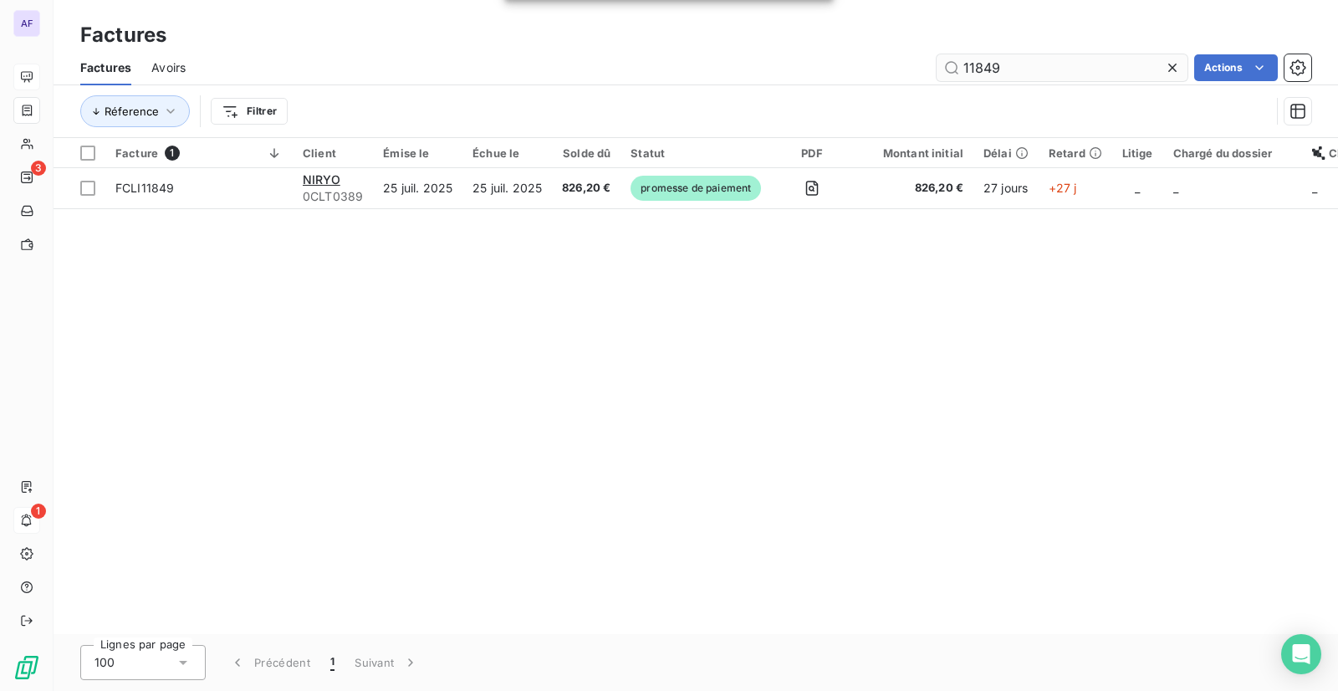
drag, startPoint x: 1017, startPoint y: 72, endPoint x: 956, endPoint y: 68, distance: 61.2
click at [956, 68] on input "11849" at bounding box center [1062, 67] width 251 height 27
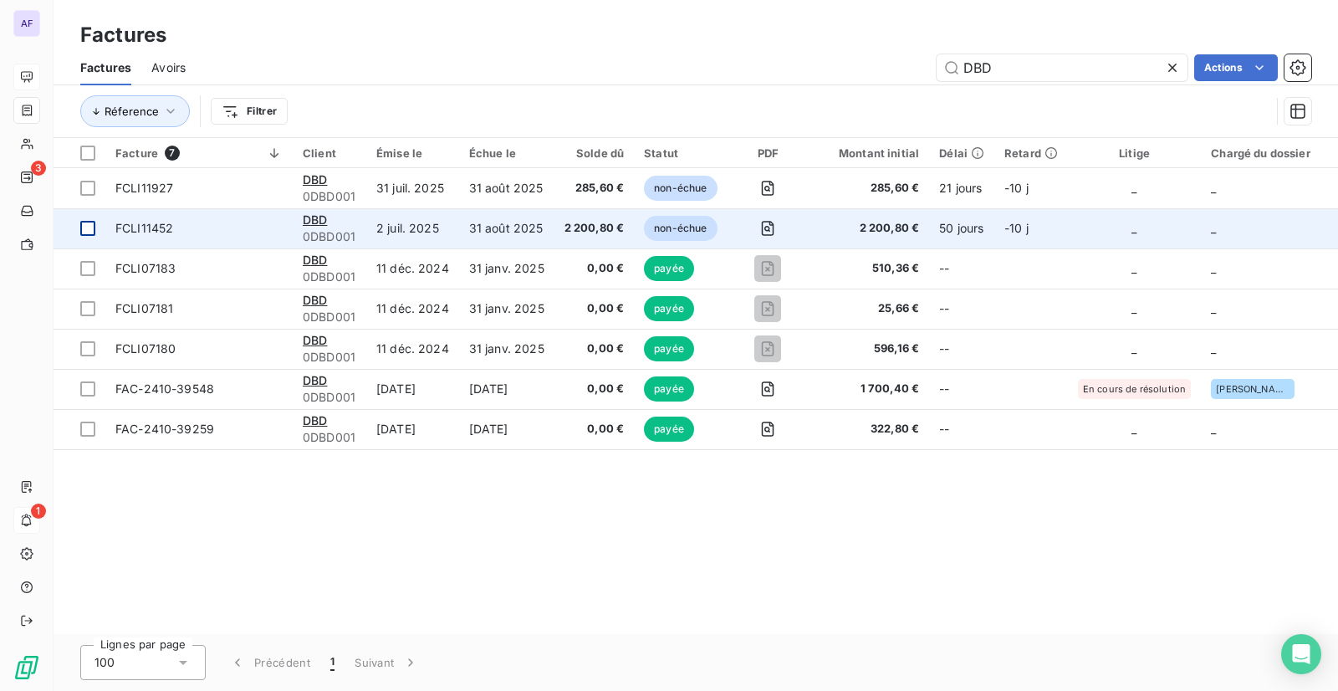
type input "DBD"
click at [92, 230] on div at bounding box center [87, 228] width 15 height 15
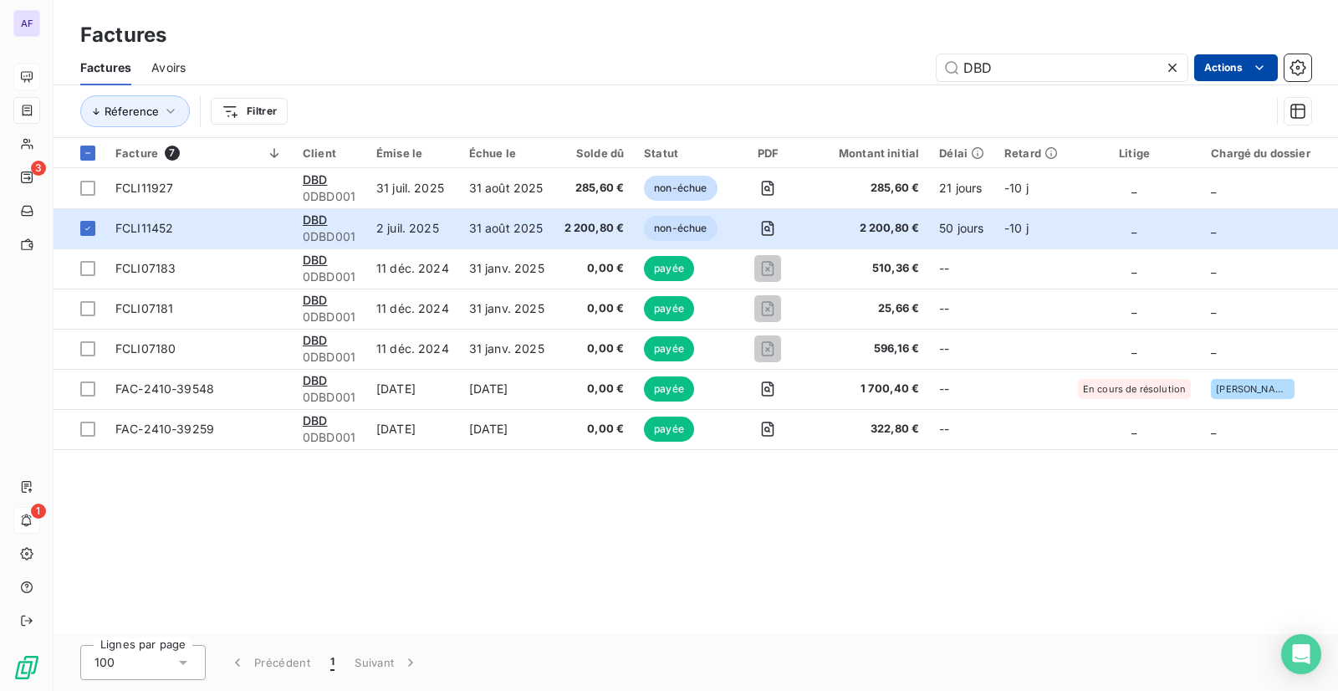
click at [1204, 70] on html "AF 3 1 Factures Factures Avoirs DBD Actions Réference Filtrer Facture 7 Client …" at bounding box center [669, 345] width 1338 height 691
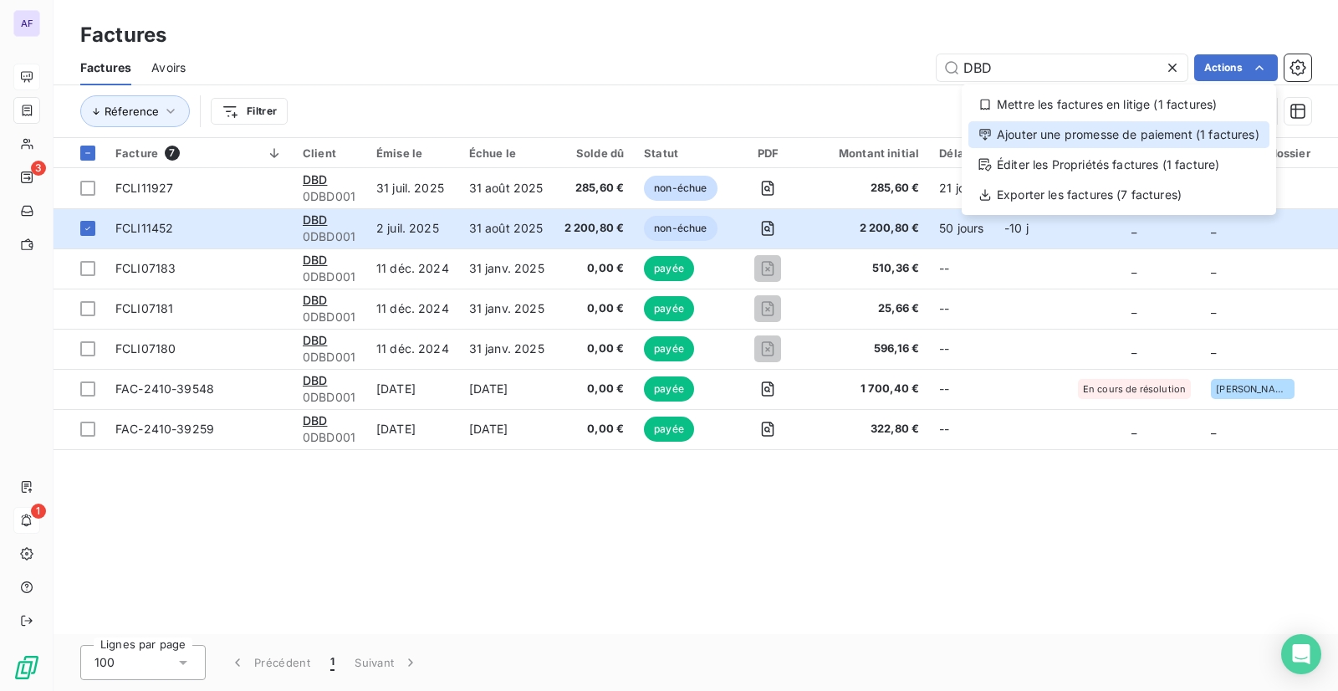
click at [1143, 123] on div "Ajouter une promesse de paiement (1 factures)" at bounding box center [1118, 134] width 301 height 27
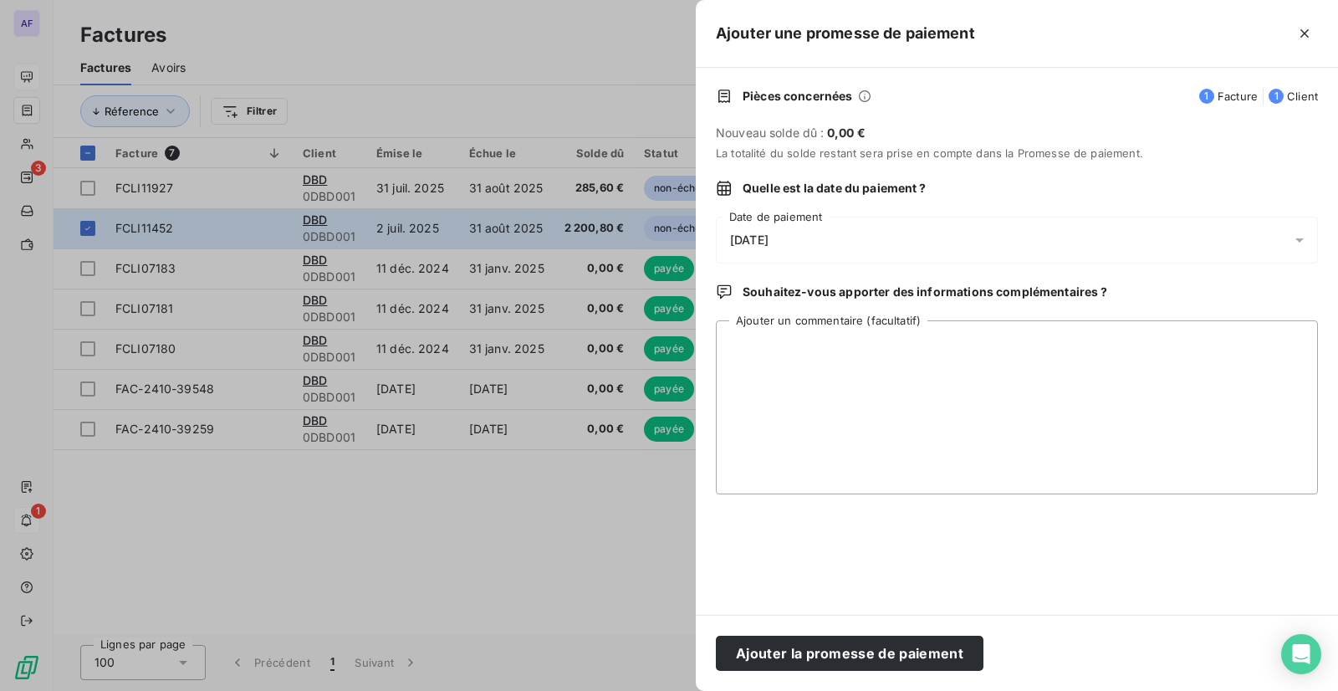
click at [801, 243] on div "[DATE]" at bounding box center [1017, 240] width 602 height 47
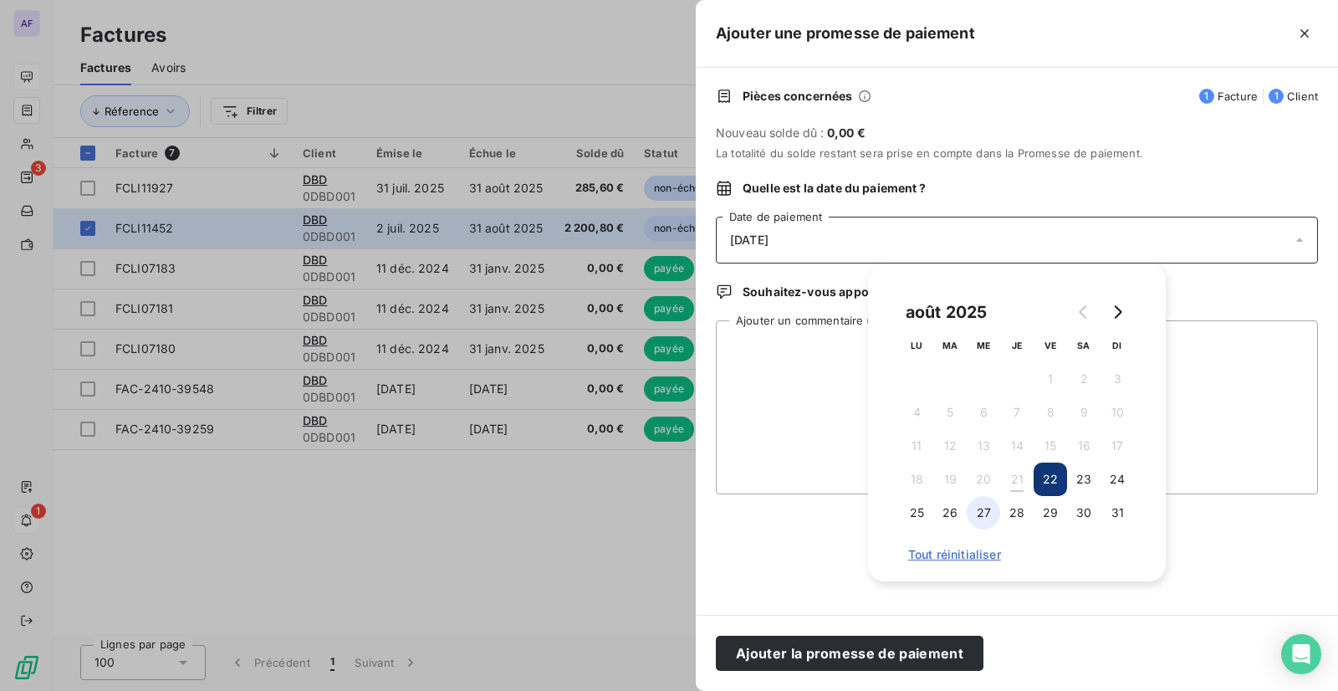
click at [986, 522] on button "27" at bounding box center [983, 512] width 33 height 33
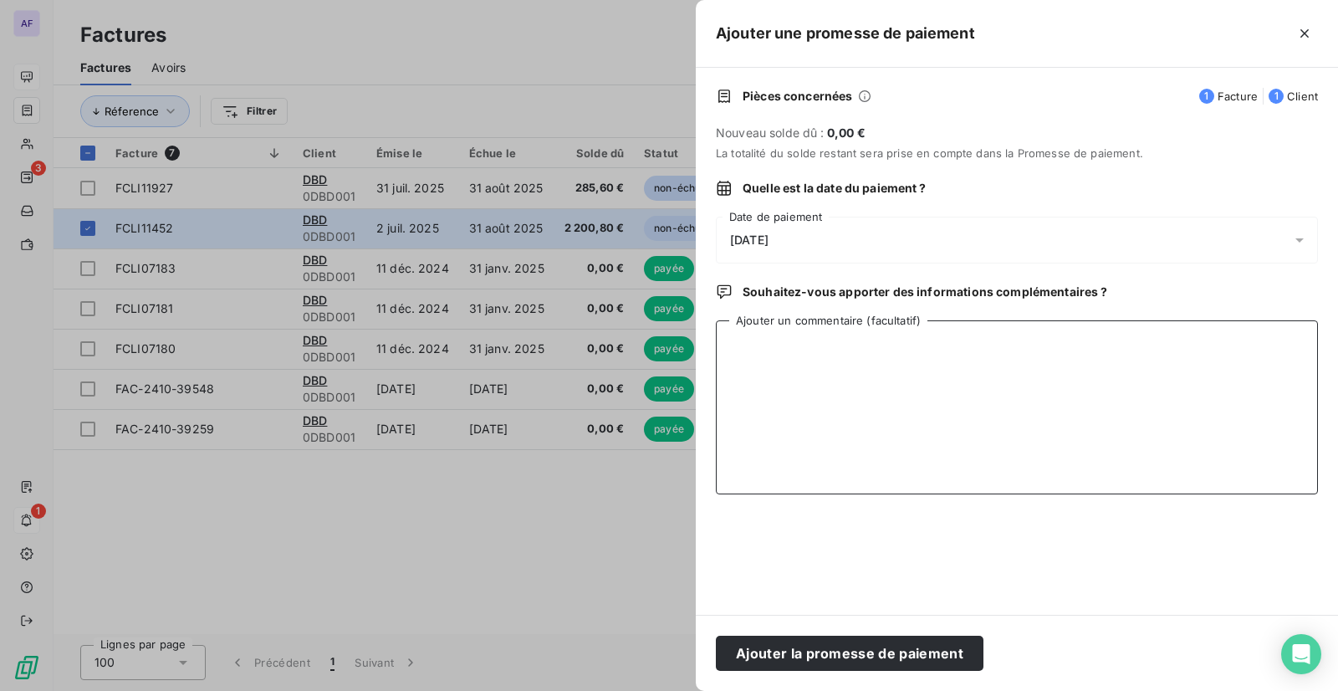
click at [791, 392] on textarea "Ajouter un commentaire (facultatif)" at bounding box center [1017, 407] width 602 height 174
paste textarea "CA NDF 20/08"
click at [791, 392] on textarea "CA NDF 20/08" at bounding box center [1017, 407] width 602 height 174
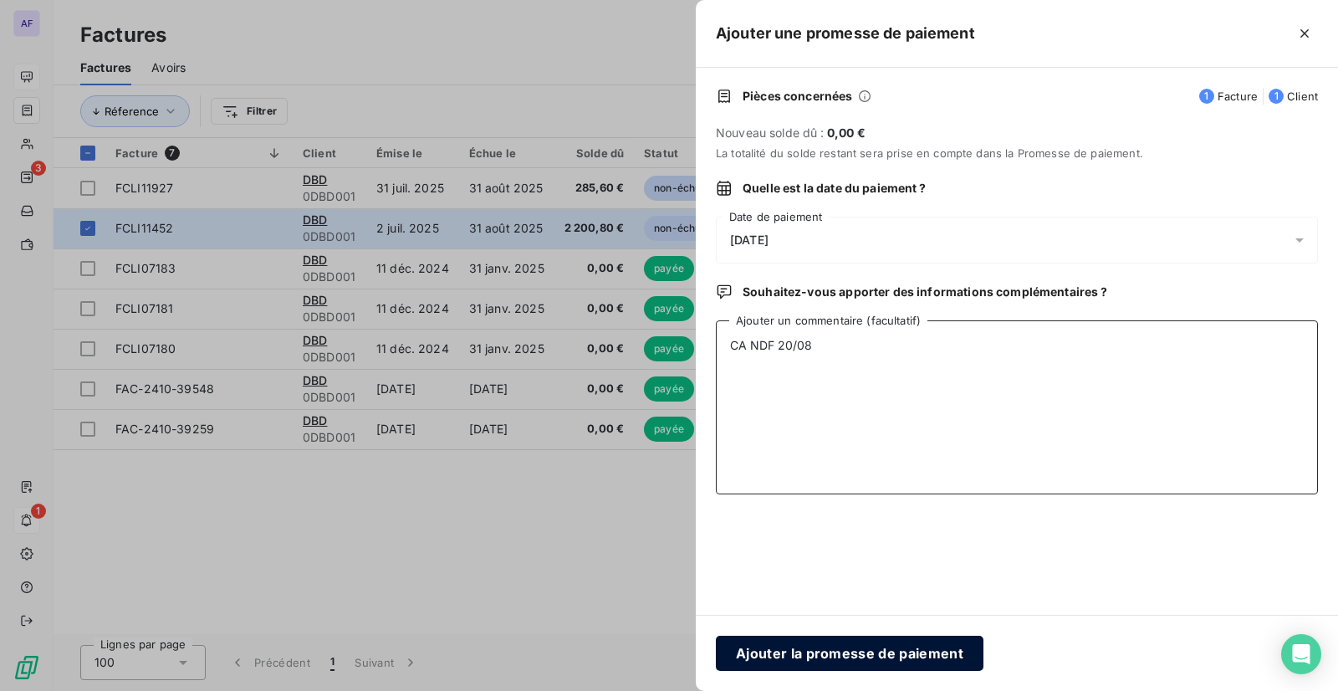
type textarea "CA NDF 20/08"
click at [861, 660] on button "Ajouter la promesse de paiement" at bounding box center [850, 653] width 268 height 35
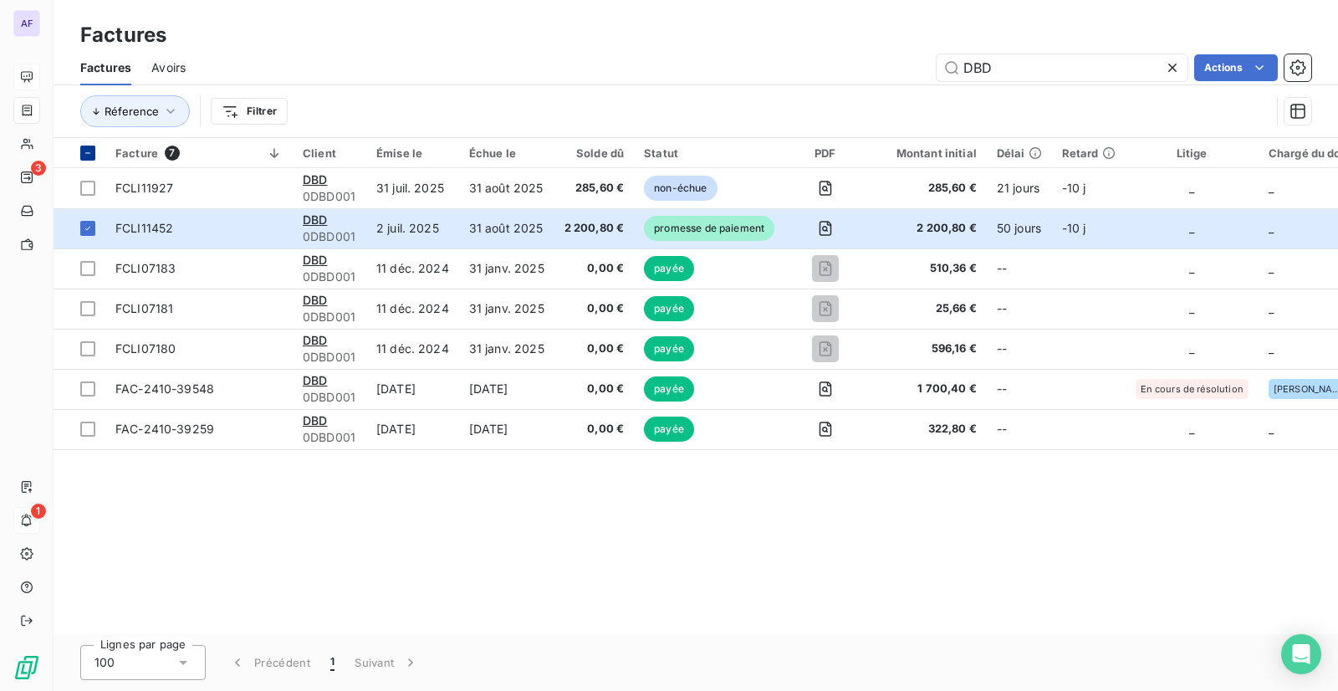
click at [88, 153] on icon at bounding box center [87, 153] width 5 height 1
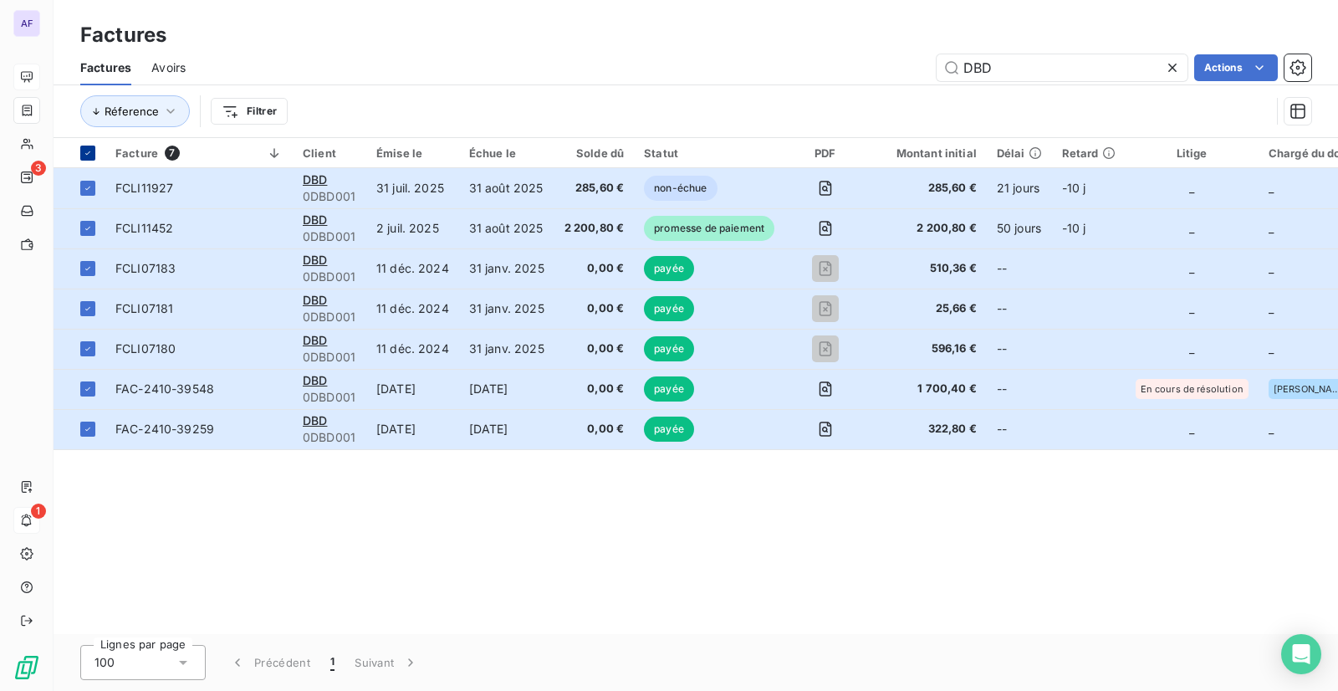
click at [86, 149] on icon at bounding box center [88, 153] width 10 height 10
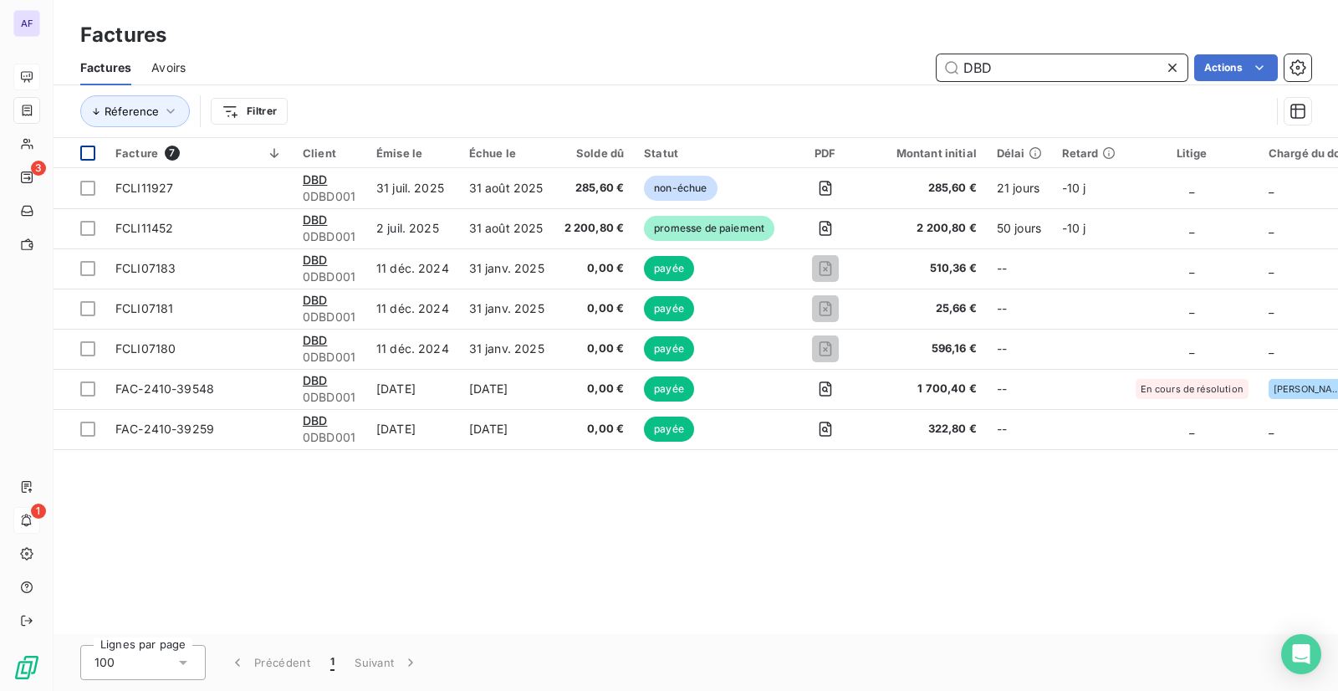
drag, startPoint x: 1016, startPoint y: 67, endPoint x: 962, endPoint y: 66, distance: 54.4
click at [962, 66] on input "DBD" at bounding box center [1062, 67] width 251 height 27
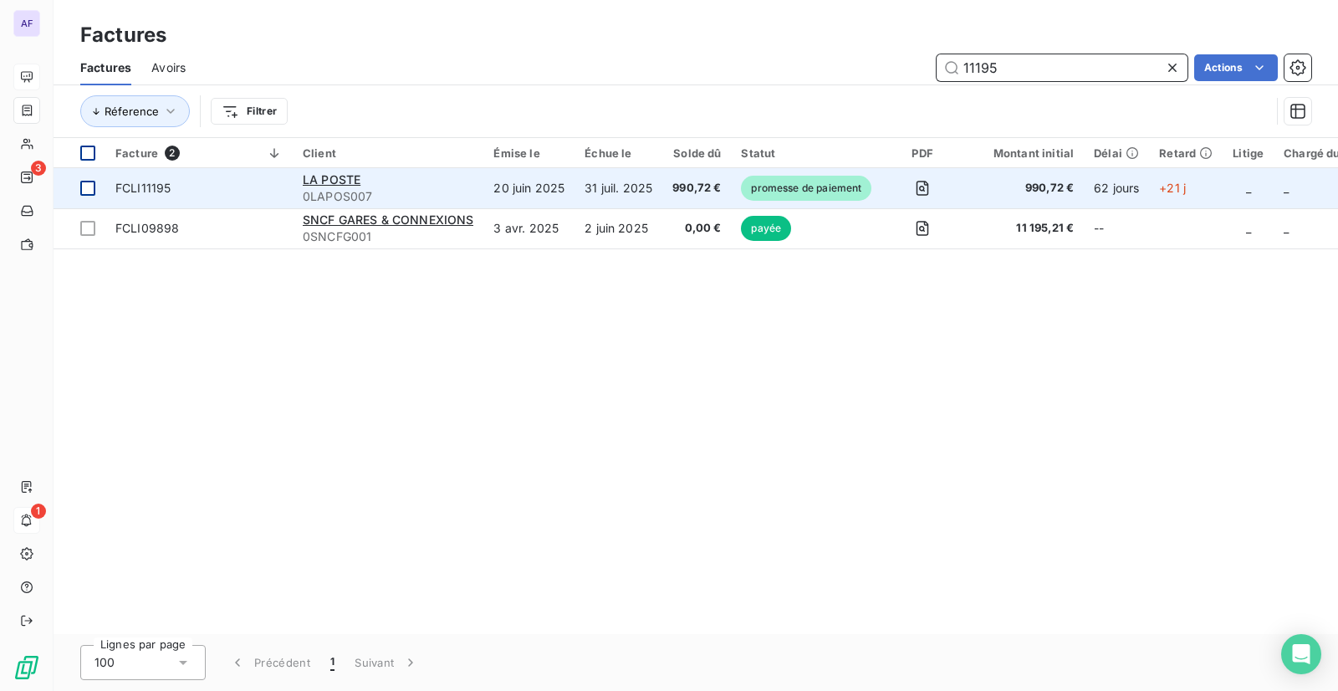
type input "11195"
click at [89, 192] on div at bounding box center [87, 188] width 15 height 15
click at [834, 193] on span "promesse de paiement" at bounding box center [806, 188] width 130 height 25
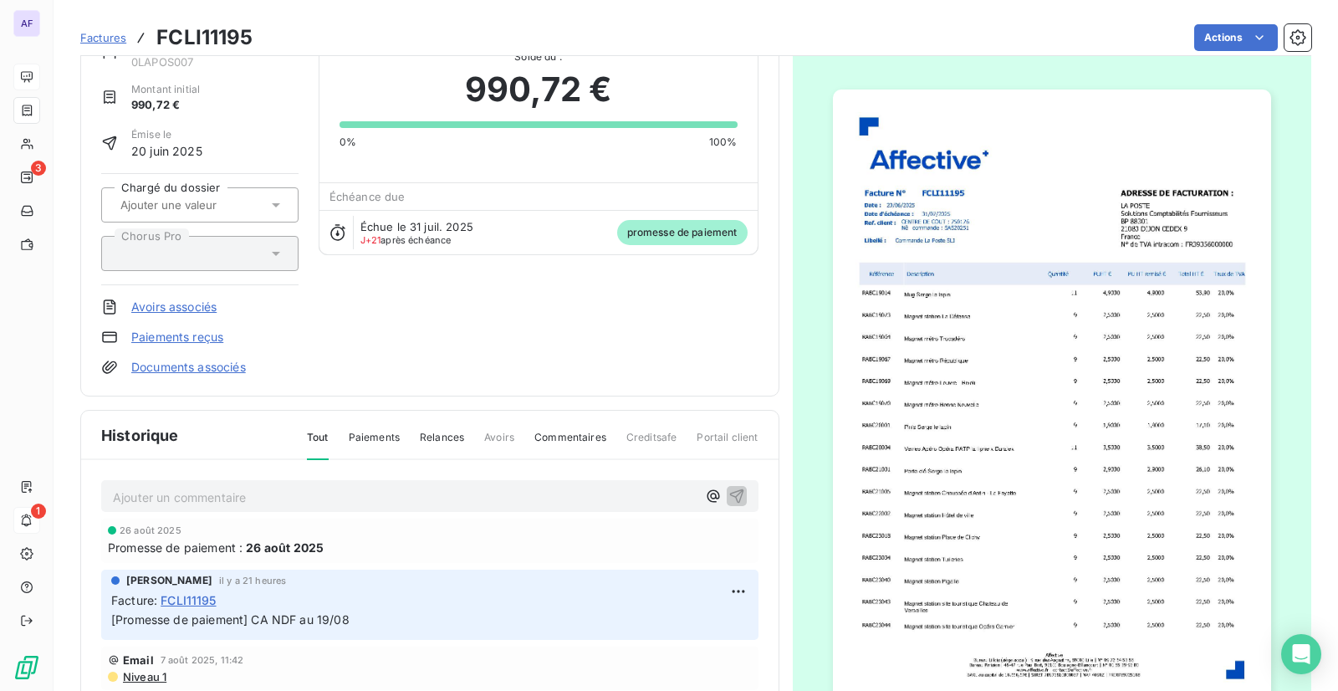
scroll to position [168, 0]
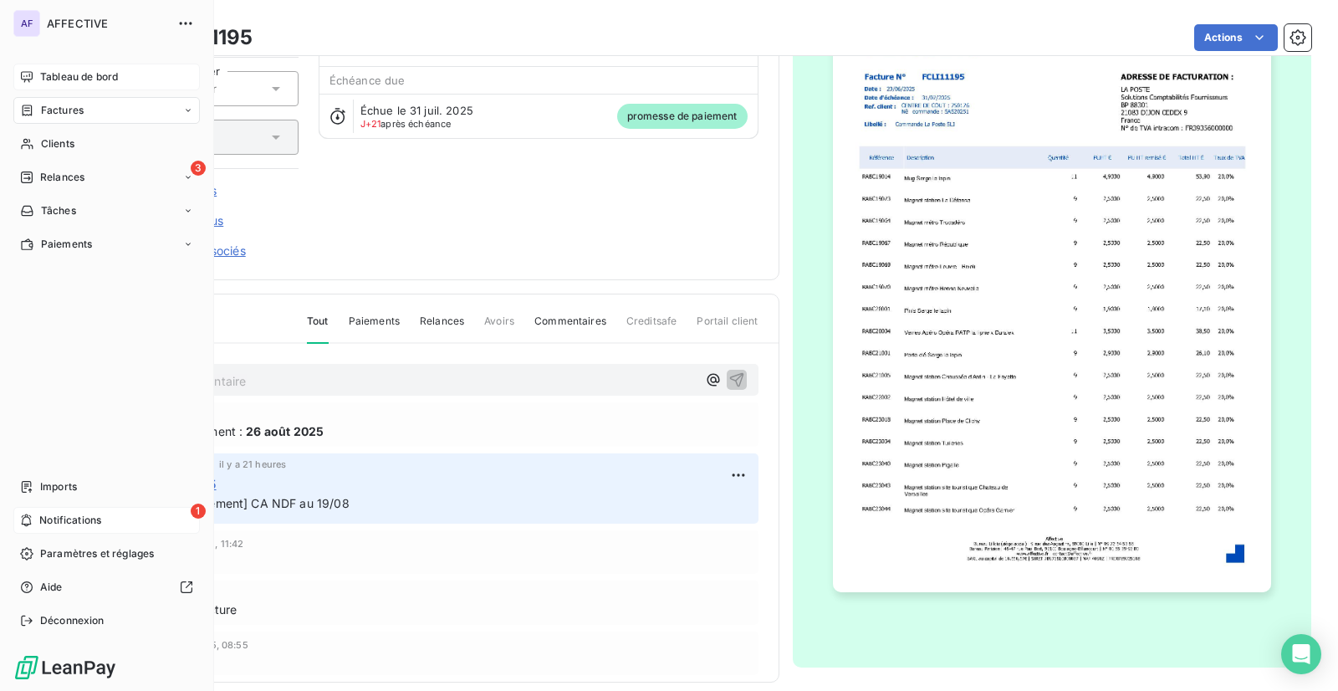
drag, startPoint x: 61, startPoint y: 108, endPoint x: 69, endPoint y: 123, distance: 17.2
click at [61, 108] on span "Factures" at bounding box center [62, 110] width 43 height 15
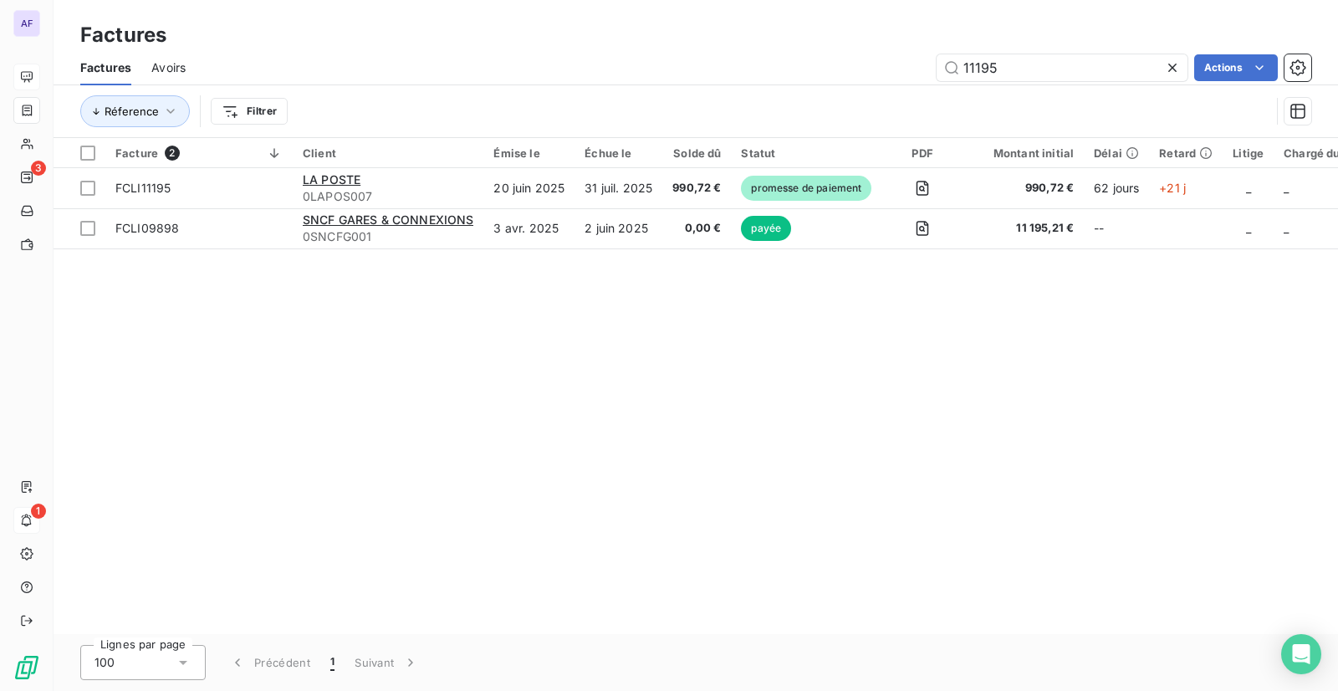
drag, startPoint x: 1013, startPoint y: 67, endPoint x: 922, endPoint y: 66, distance: 90.3
click at [922, 66] on div "11195 Actions" at bounding box center [759, 67] width 1106 height 27
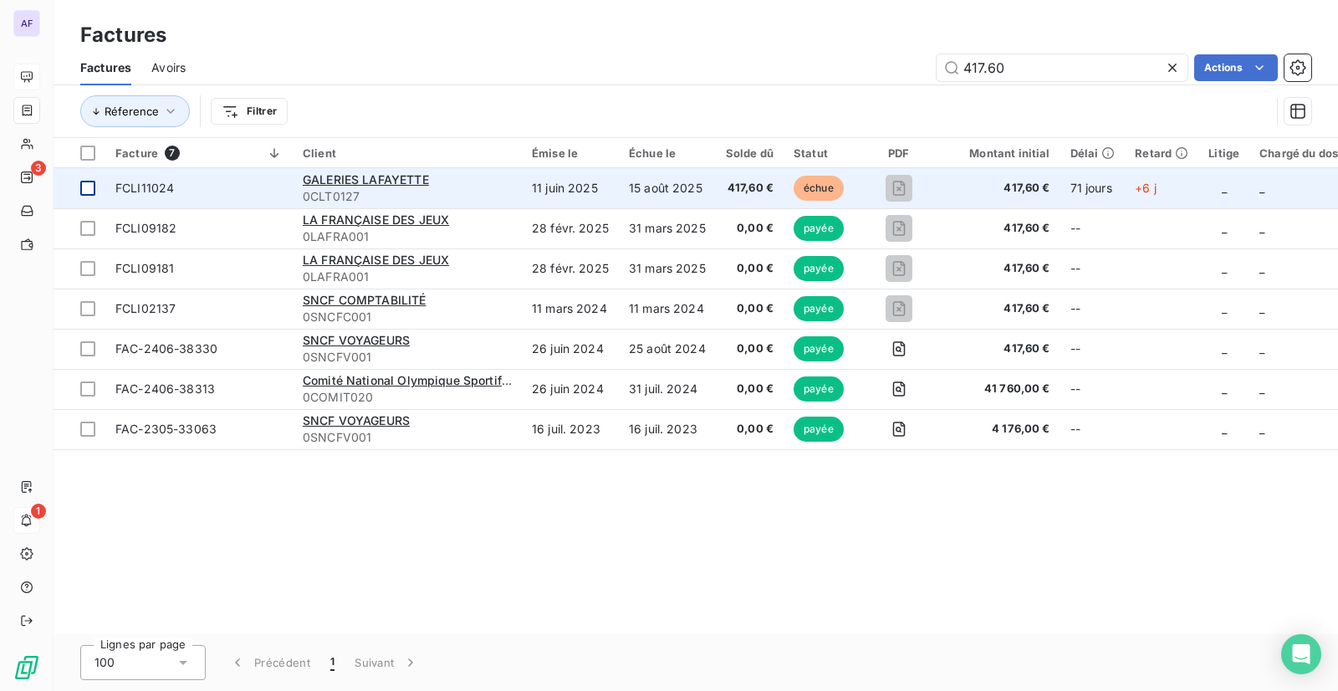
type input "417.60"
click at [91, 193] on div at bounding box center [87, 188] width 15 height 15
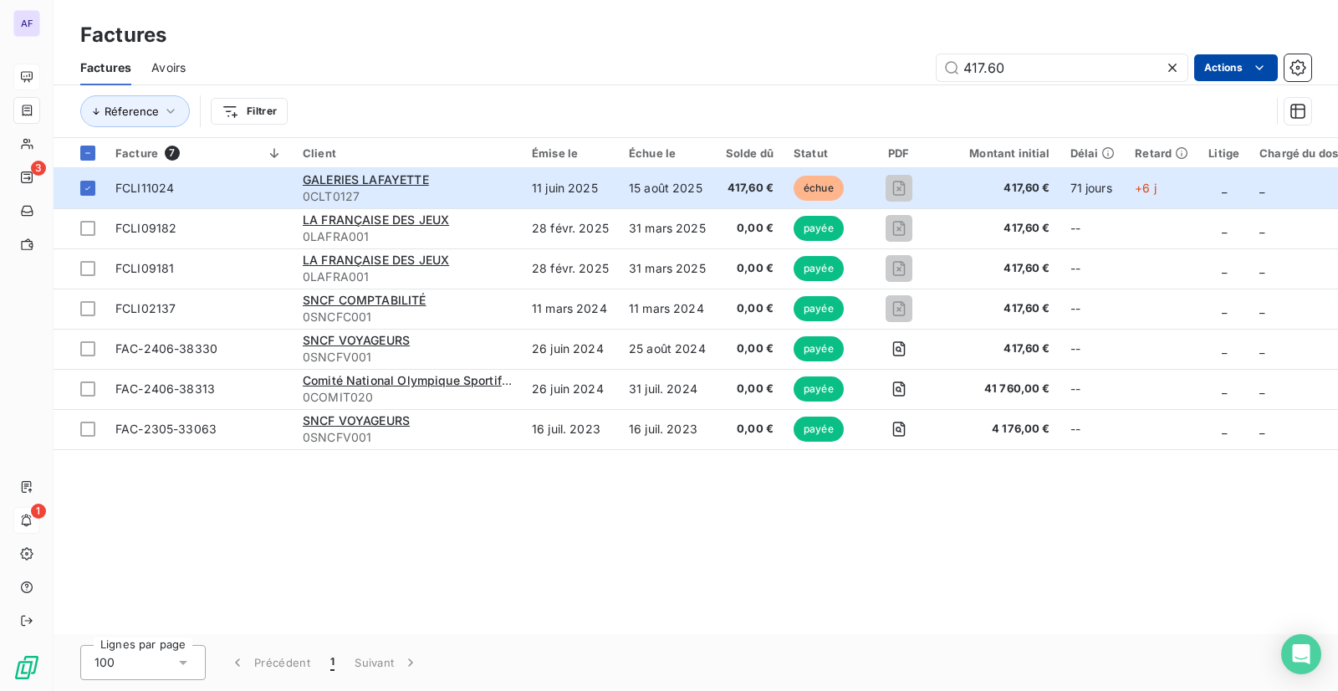
click at [1218, 70] on html "AF 3 1 Factures Factures Avoirs 417.60 Actions Réference Filtrer Facture 7 Clie…" at bounding box center [669, 345] width 1338 height 691
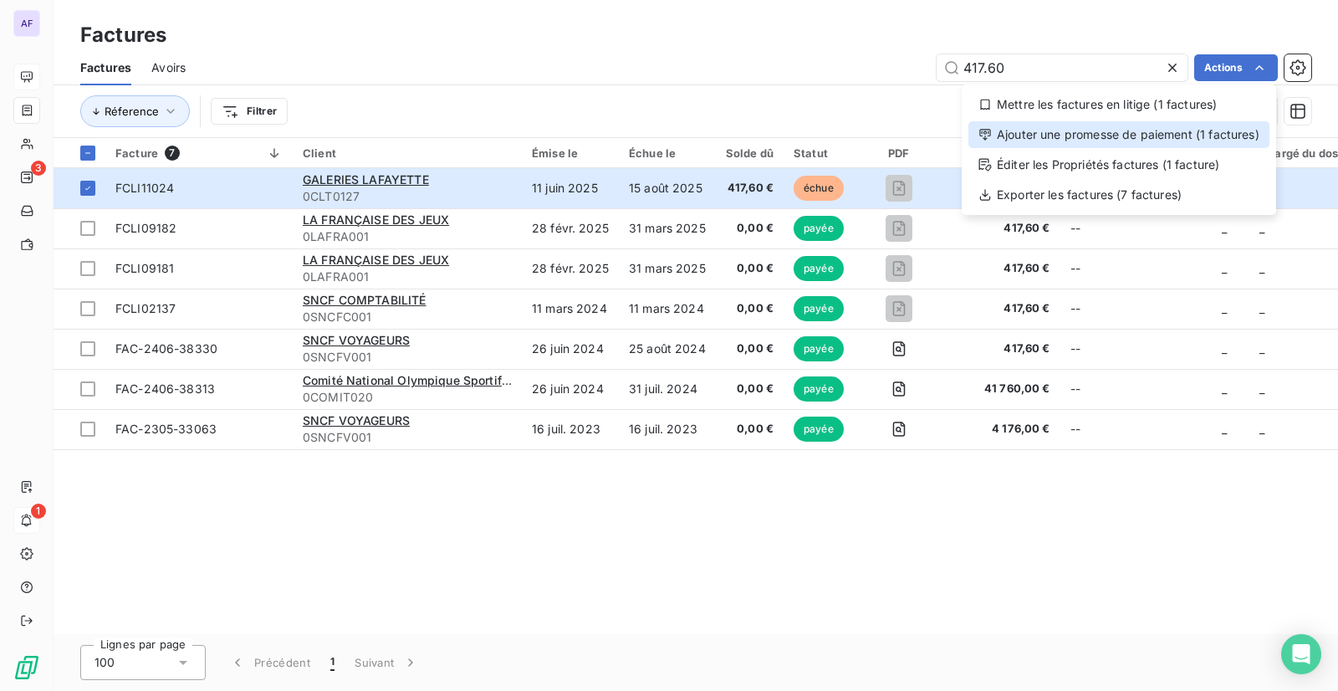
click at [1101, 140] on div "Ajouter une promesse de paiement (1 factures)" at bounding box center [1118, 134] width 301 height 27
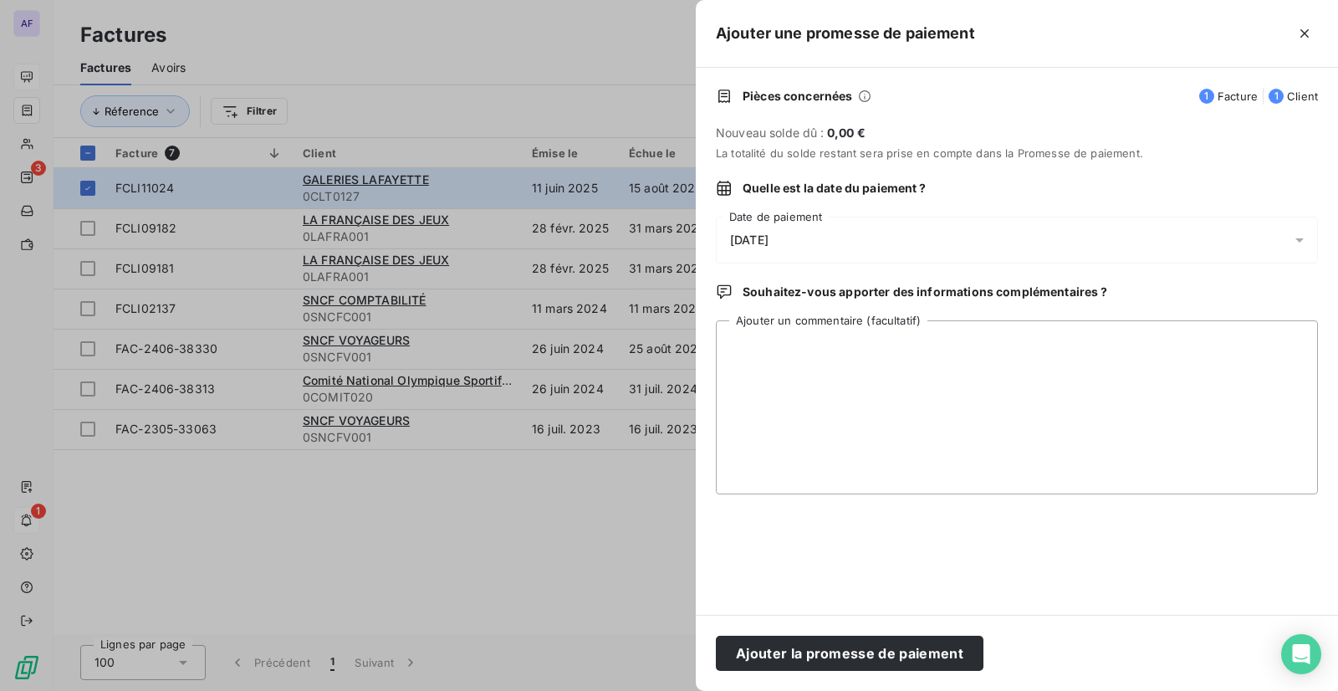
click at [769, 241] on span "[DATE]" at bounding box center [749, 239] width 38 height 13
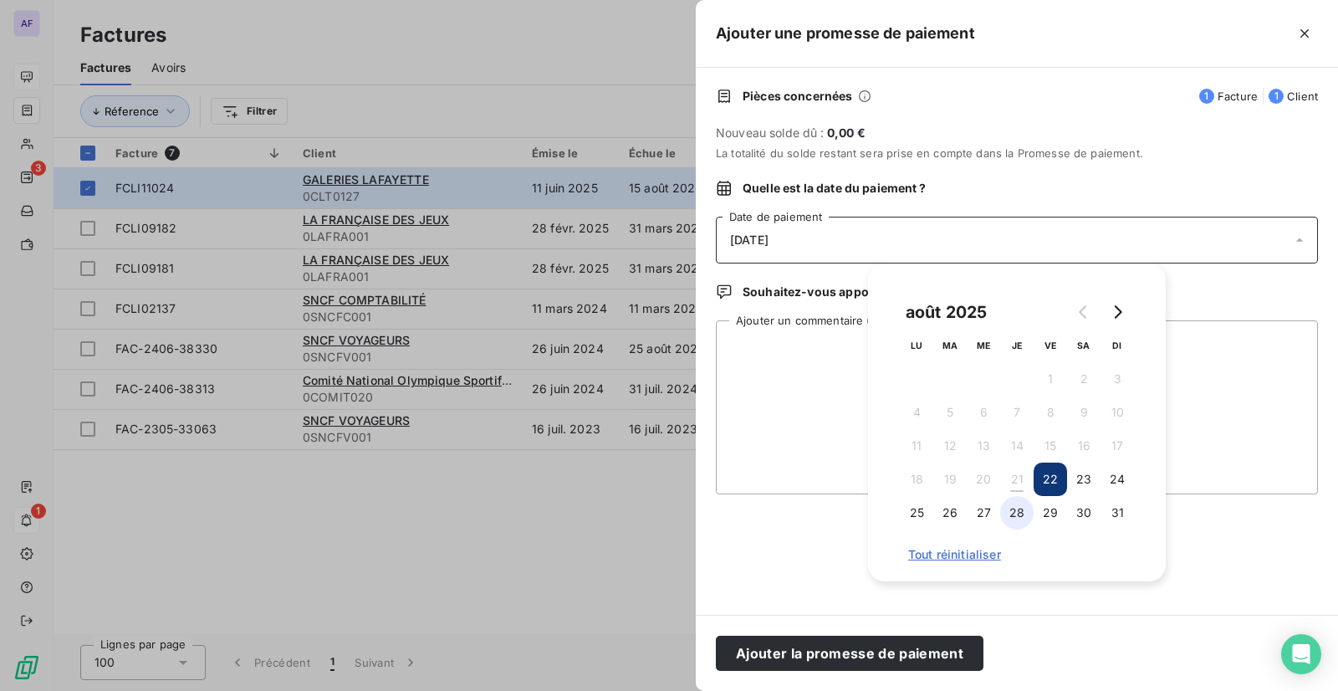
click at [1024, 515] on button "28" at bounding box center [1016, 512] width 33 height 33
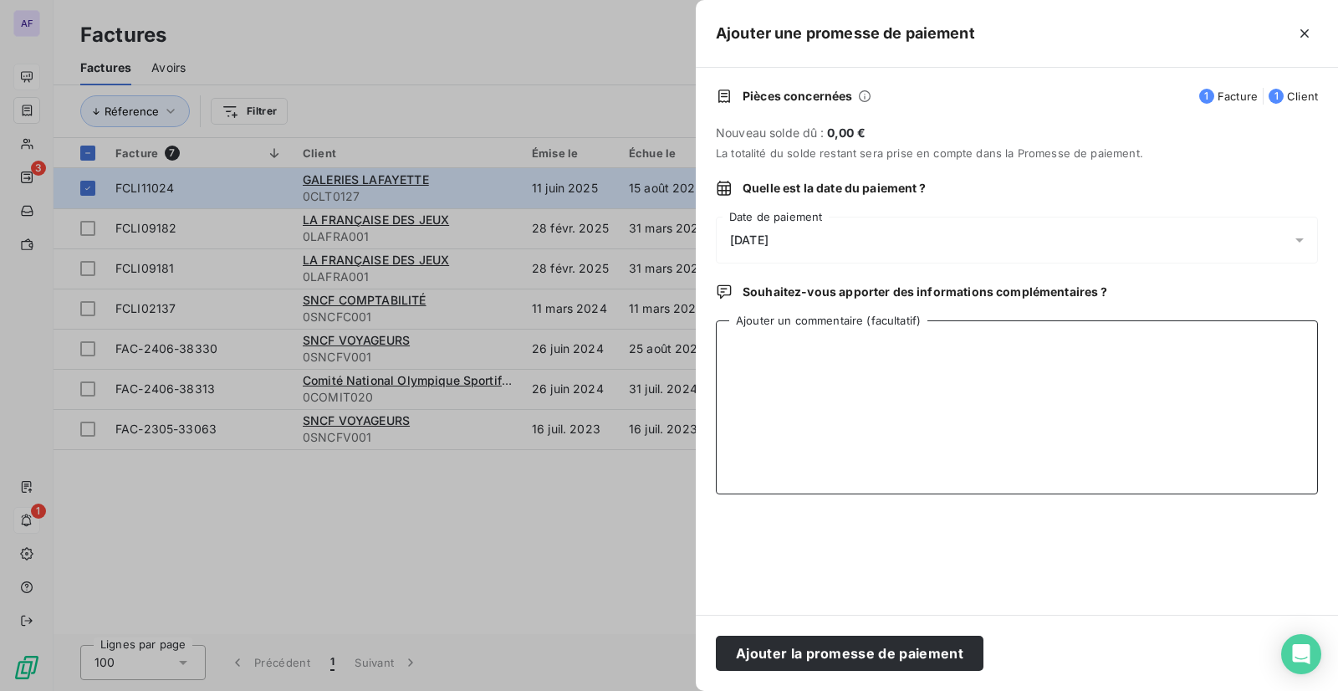
click at [759, 376] on textarea "Ajouter un commentaire (facultatif)" at bounding box center [1017, 407] width 602 height 174
drag, startPoint x: 805, startPoint y: 353, endPoint x: 684, endPoint y: 351, distance: 120.4
click at [684, 660] on div "Ajouter une promesse de paiement Pièces concernées 1 Facture 1 Client Nouveau s…" at bounding box center [669, 691] width 1338 height 0
type textarea "BPN 21/08"
click at [832, 655] on button "Ajouter la promesse de paiement" at bounding box center [850, 653] width 268 height 35
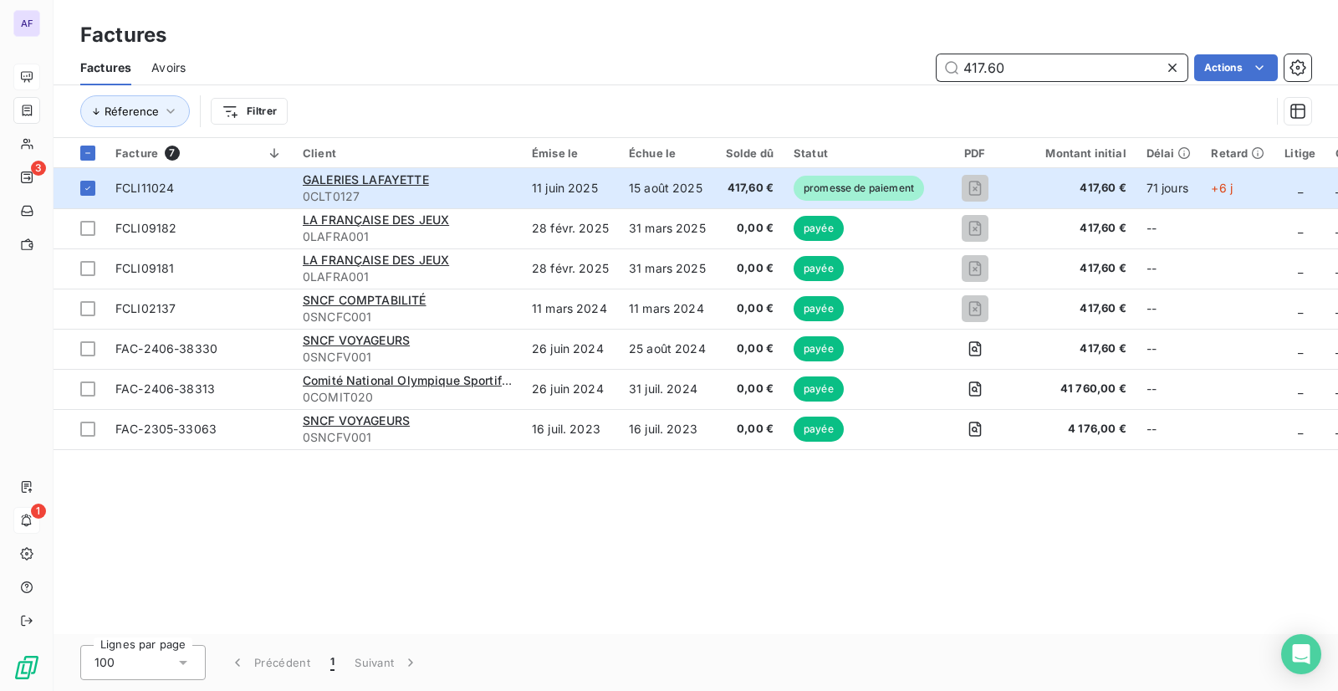
drag, startPoint x: 1048, startPoint y: 69, endPoint x: 927, endPoint y: 69, distance: 121.3
click at [927, 69] on div "417.60 Actions" at bounding box center [759, 67] width 1106 height 27
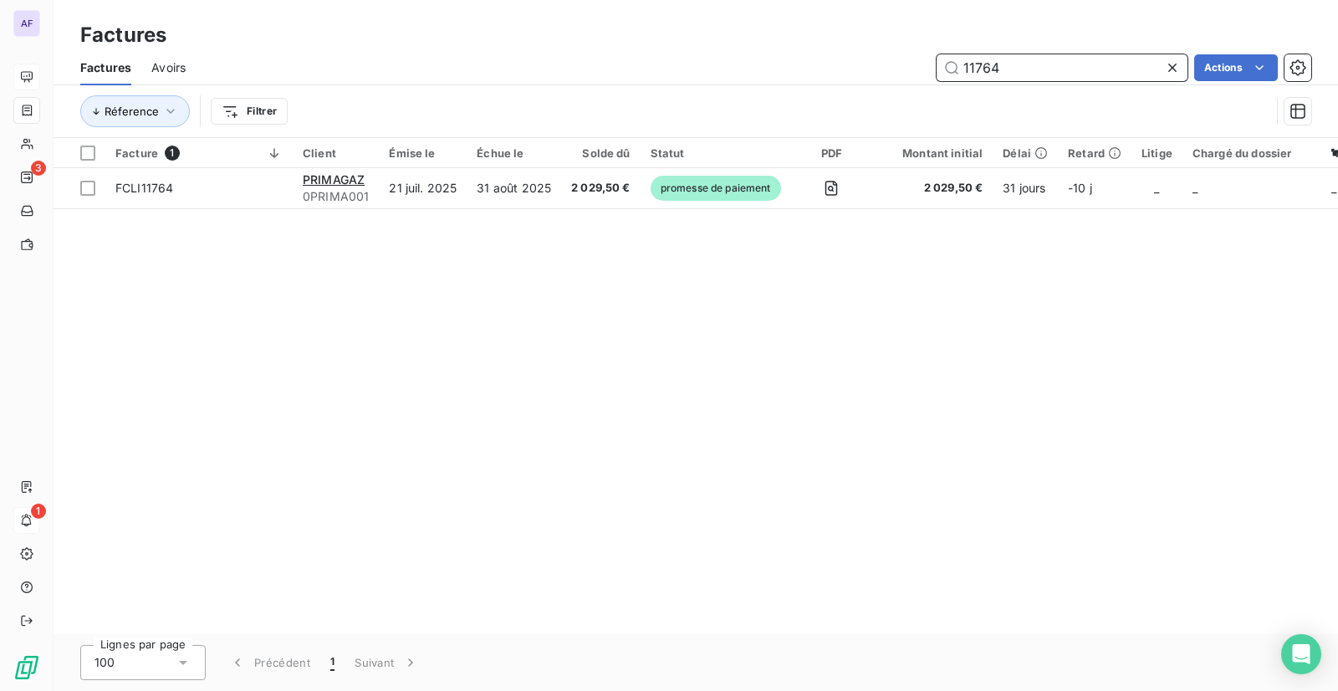
type input "11764"
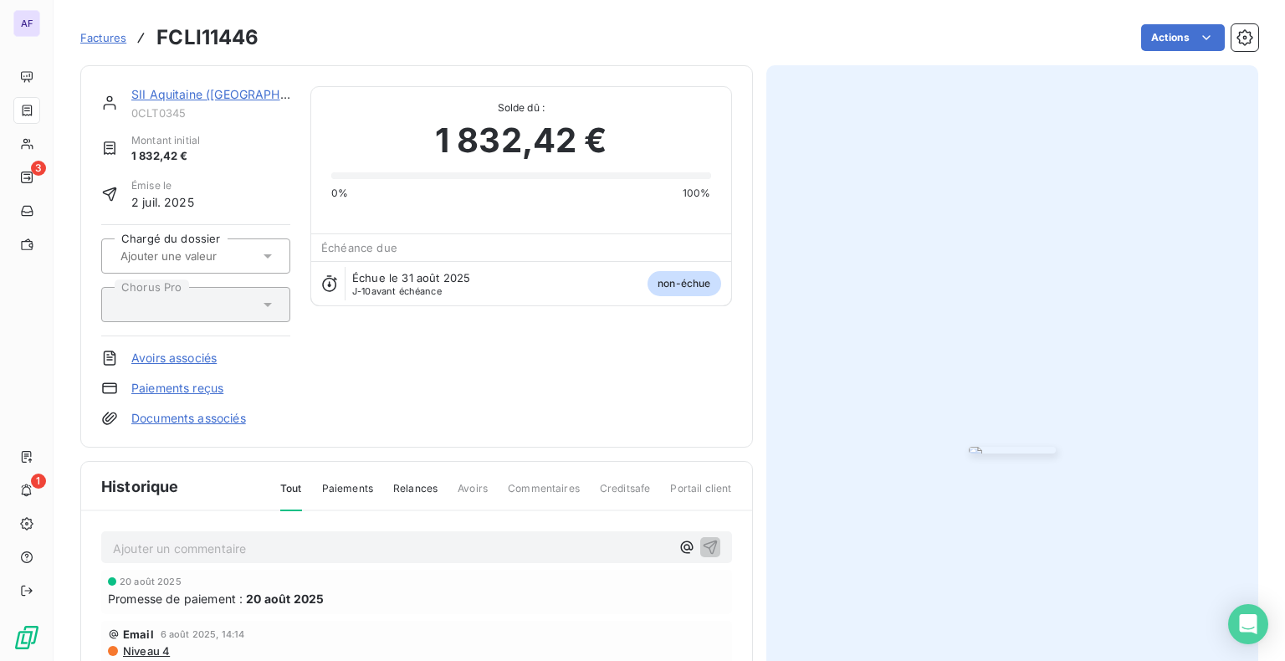
click at [208, 96] on link "SII Aquitaine (Bordeaux)" at bounding box center [233, 94] width 205 height 14
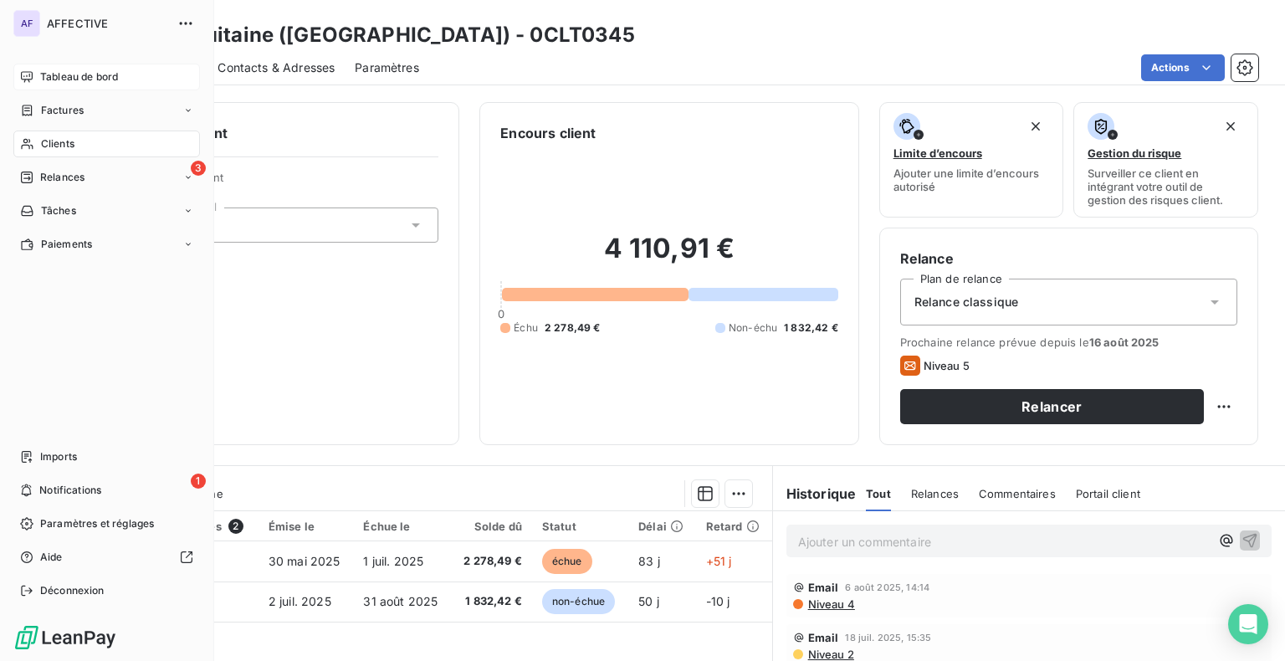
click at [50, 69] on span "Tableau de bord" at bounding box center [79, 76] width 78 height 15
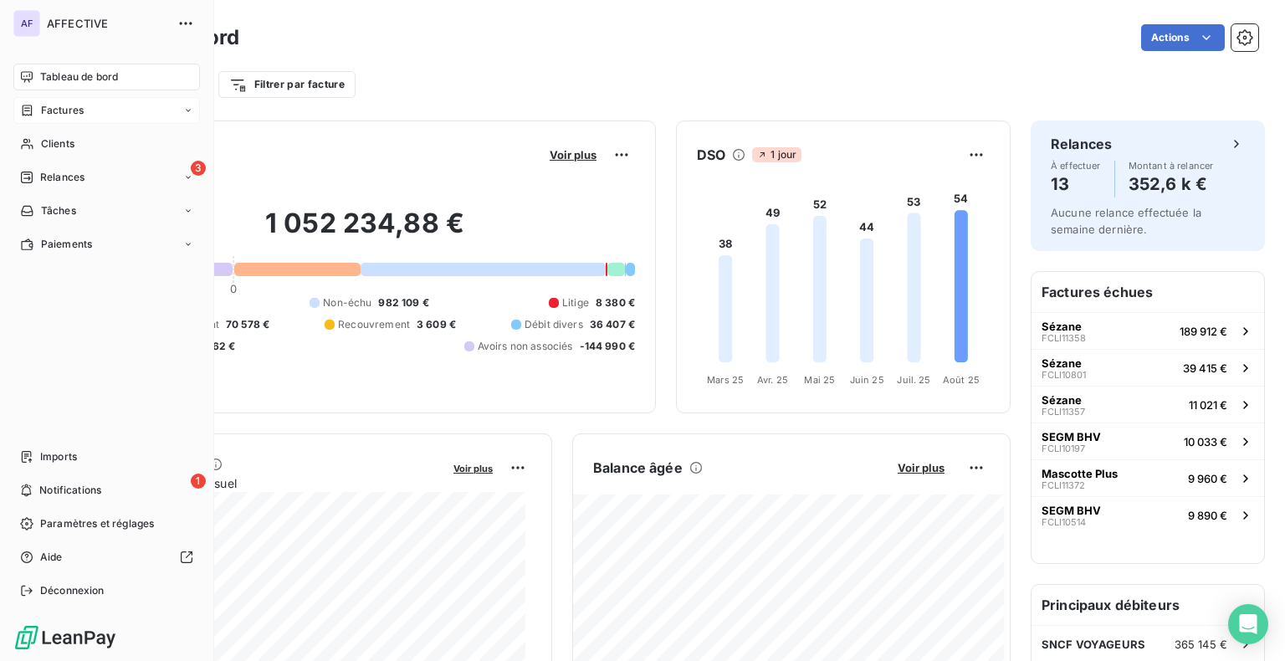
click at [49, 105] on span "Factures" at bounding box center [62, 110] width 43 height 15
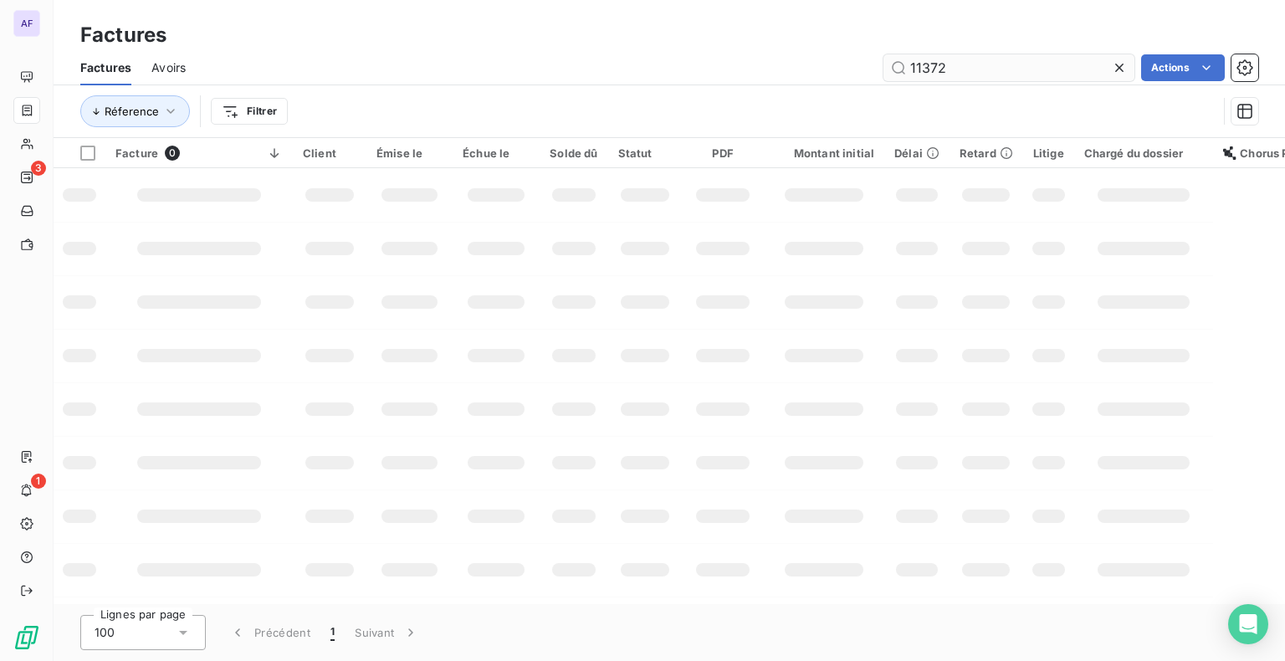
type input "11372"
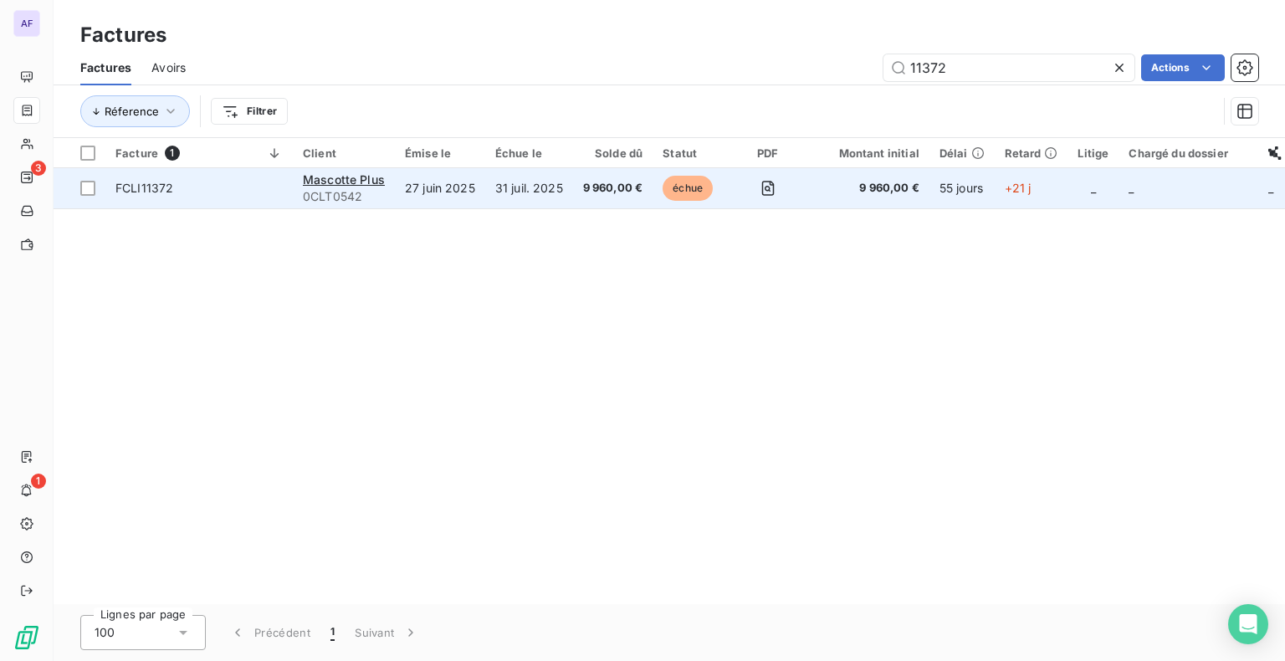
click at [486, 186] on td "31 juil. 2025" at bounding box center [529, 188] width 88 height 40
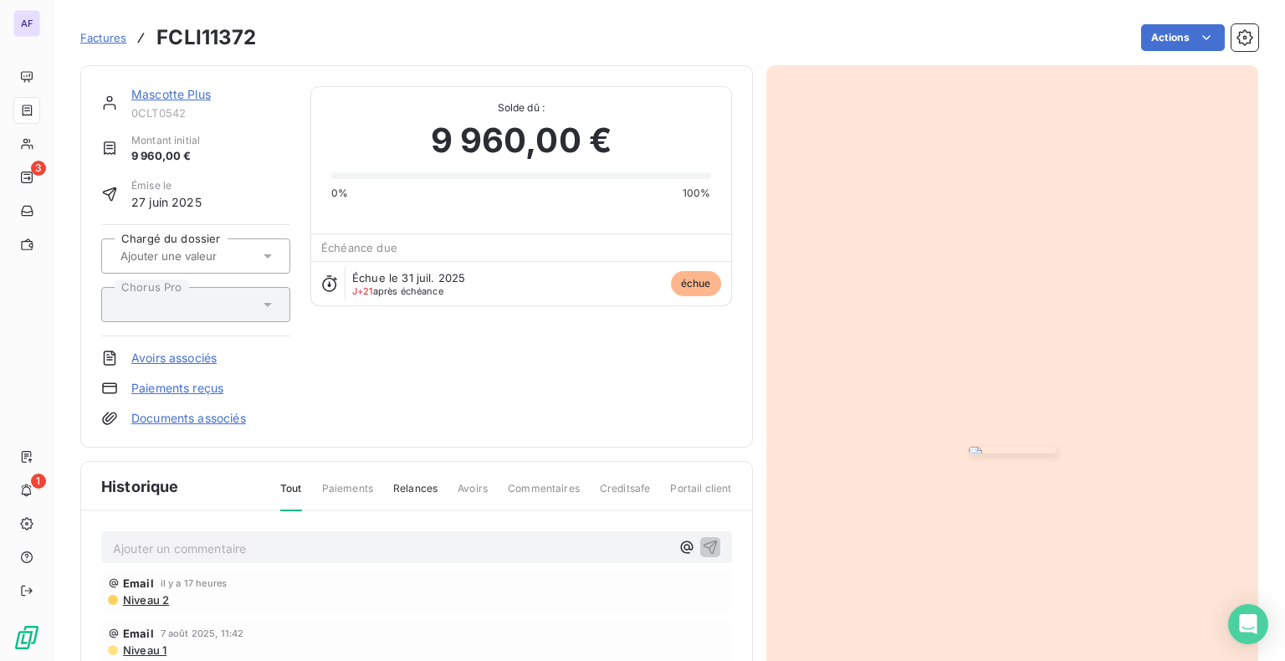
click at [191, 96] on link "Mascotte Plus" at bounding box center [170, 94] width 79 height 14
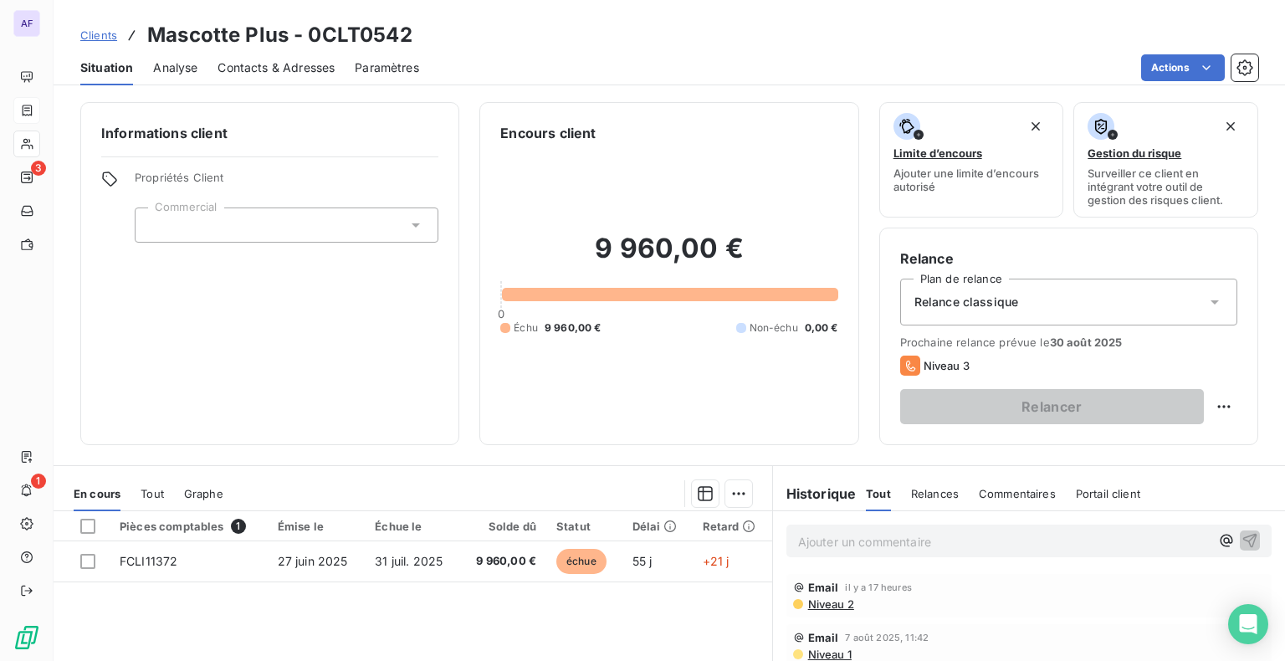
click at [254, 66] on span "Contacts & Adresses" at bounding box center [275, 67] width 117 height 17
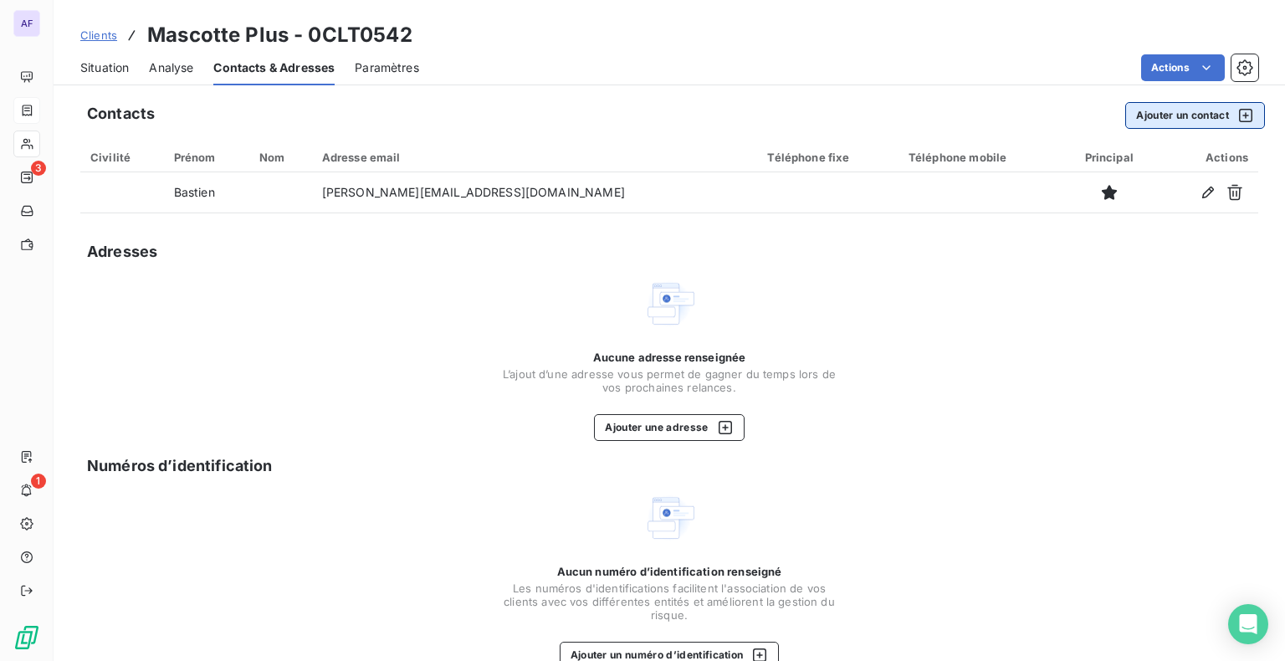
click at [1147, 122] on button "Ajouter un contact" at bounding box center [1195, 115] width 140 height 27
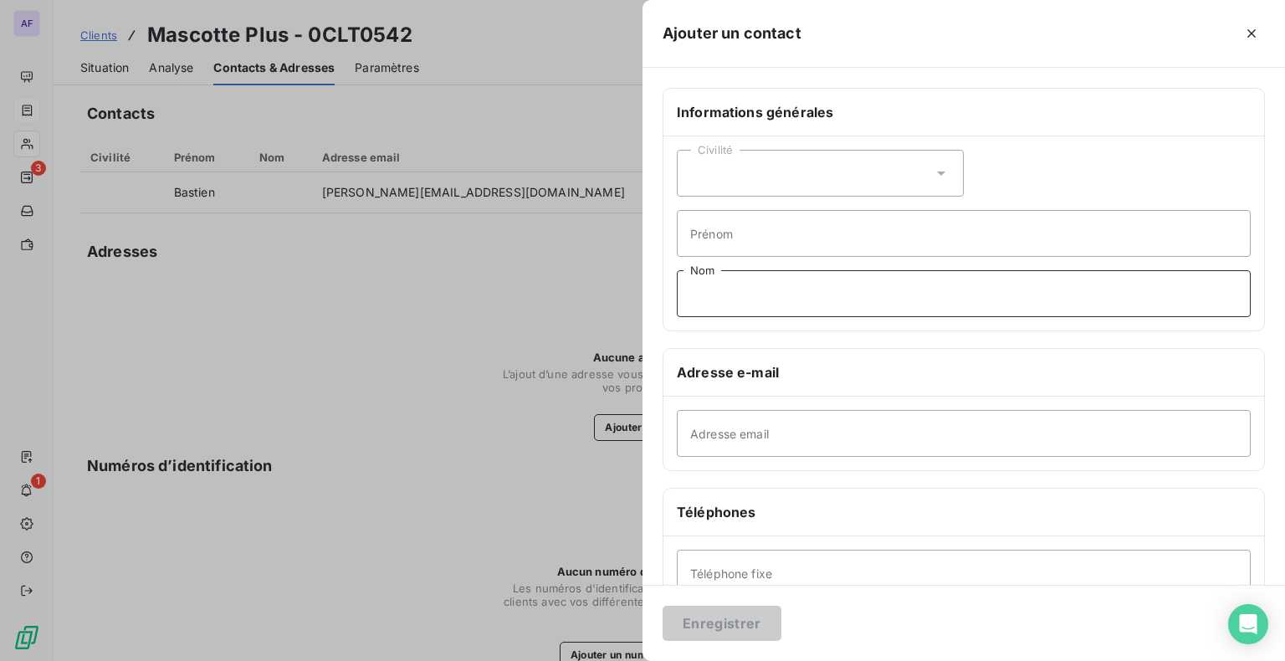
click at [743, 286] on input "Nom" at bounding box center [964, 293] width 574 height 47
type input "S"
click at [736, 246] on input "Prénom" at bounding box center [964, 233] width 574 height 47
type input "Steve"
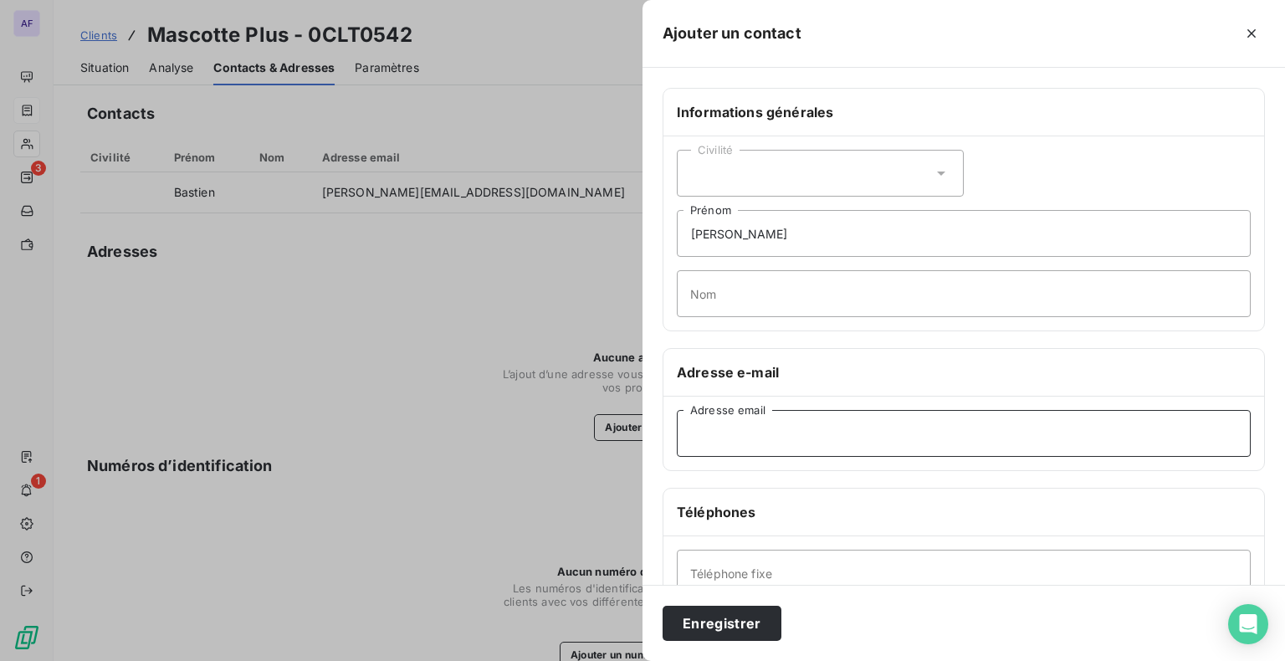
click at [709, 431] on input "Adresse email" at bounding box center [964, 433] width 574 height 47
paste input "steve@mascotteplus.fr"
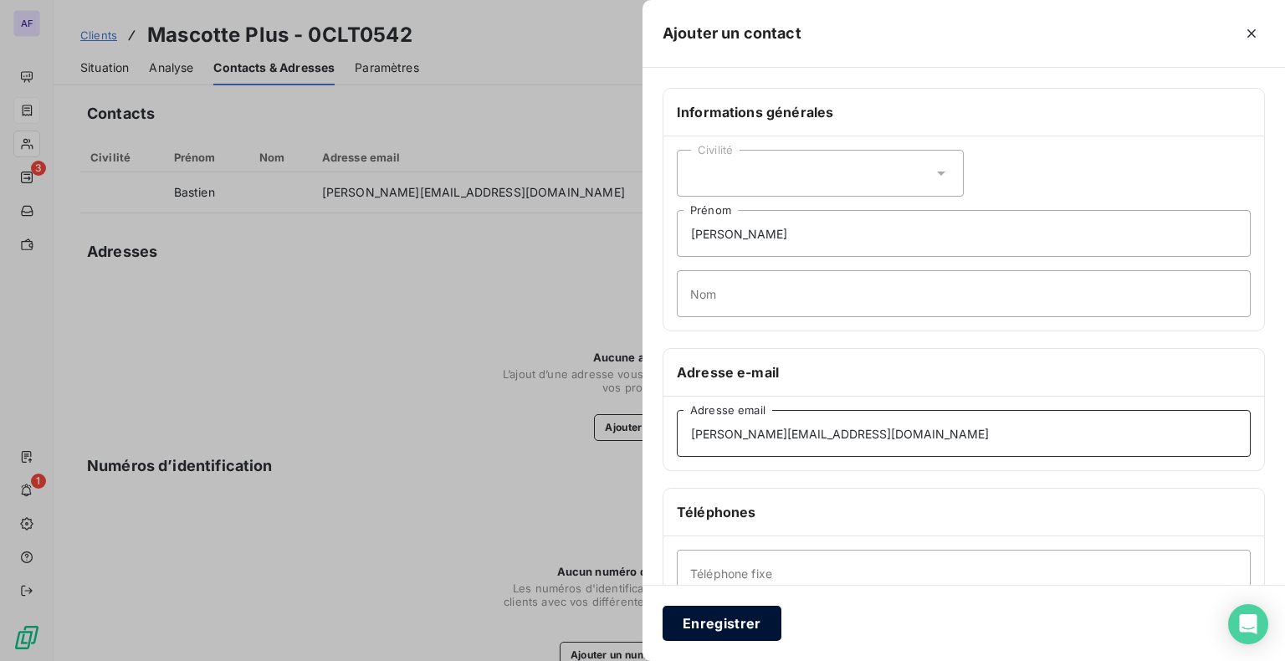
type input "steve@mascotteplus.fr"
click at [731, 624] on button "Enregistrer" at bounding box center [721, 622] width 119 height 35
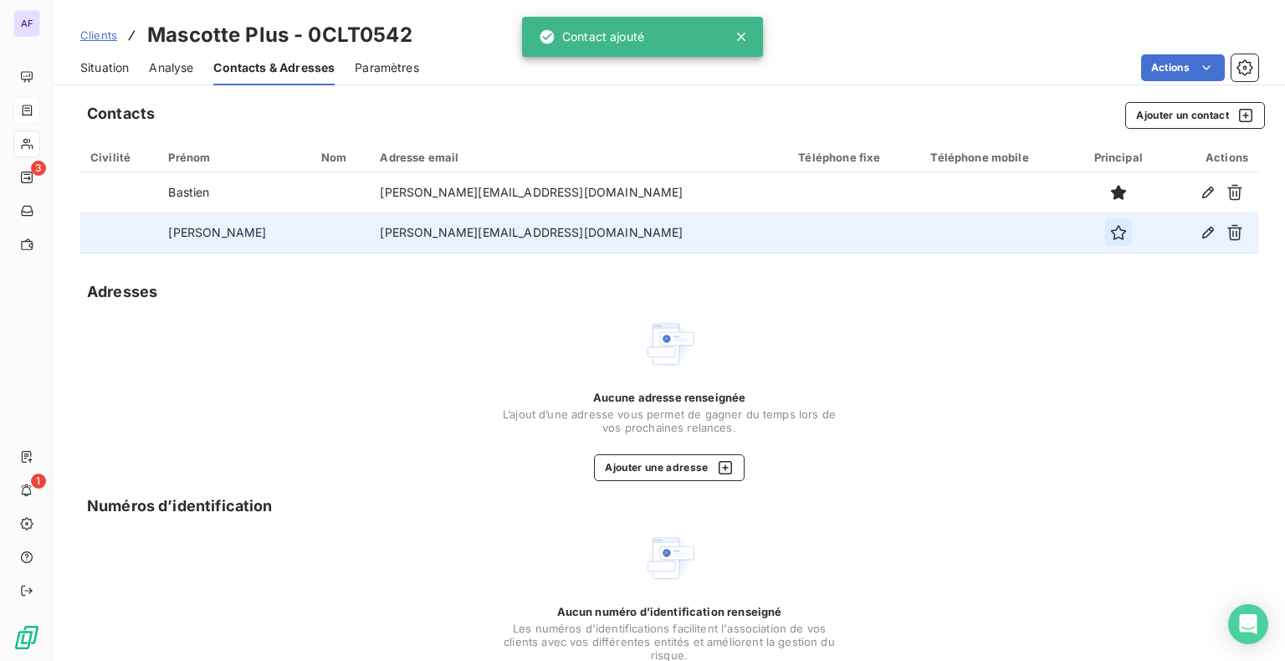
click at [1110, 235] on icon "button" at bounding box center [1118, 232] width 17 height 17
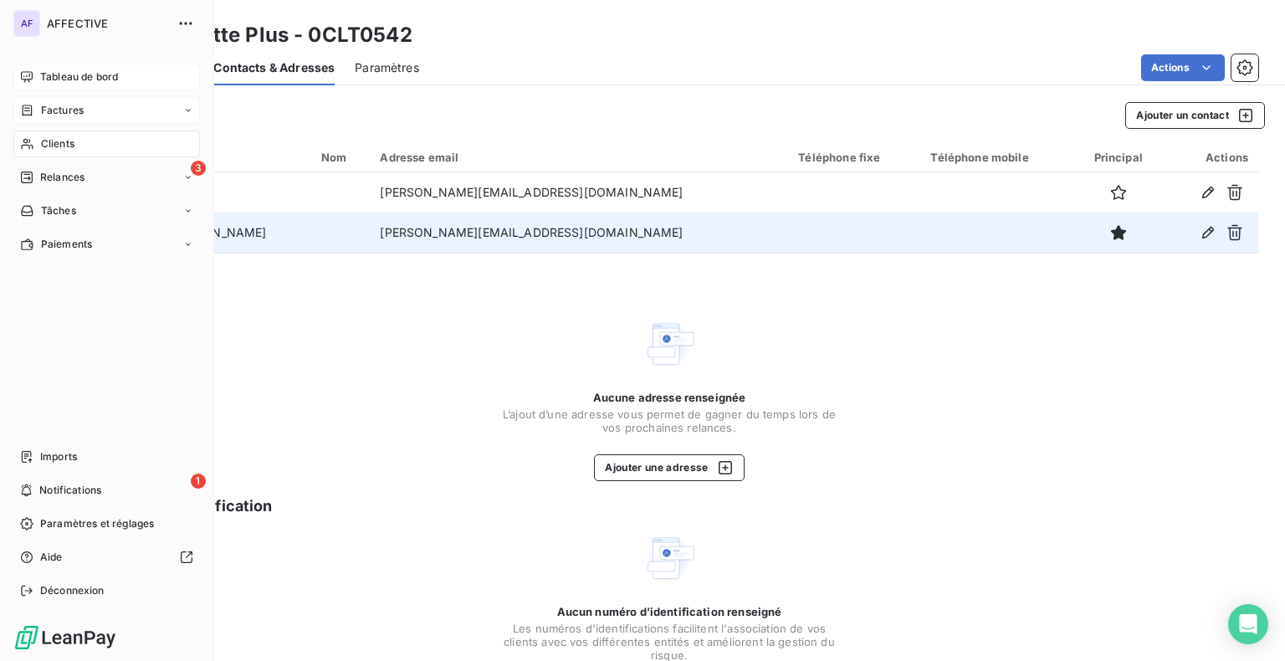
click at [70, 71] on span "Tableau de bord" at bounding box center [79, 76] width 78 height 15
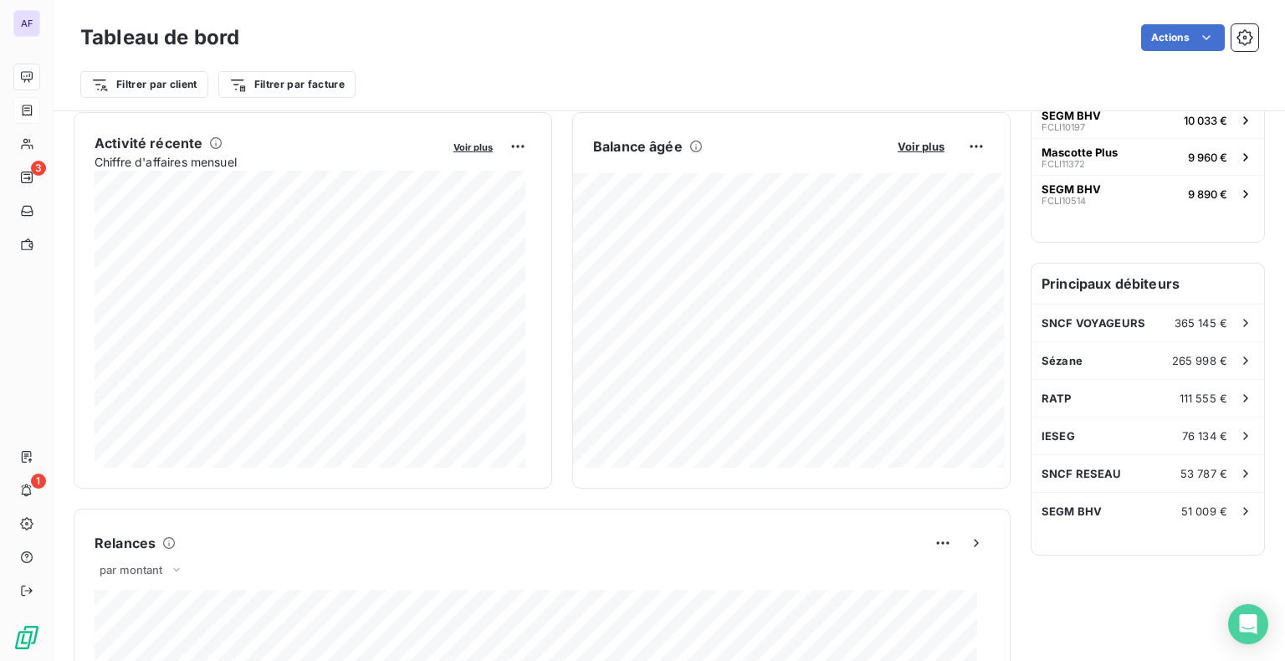
scroll to position [251, 0]
